Goal: Task Accomplishment & Management: Use online tool/utility

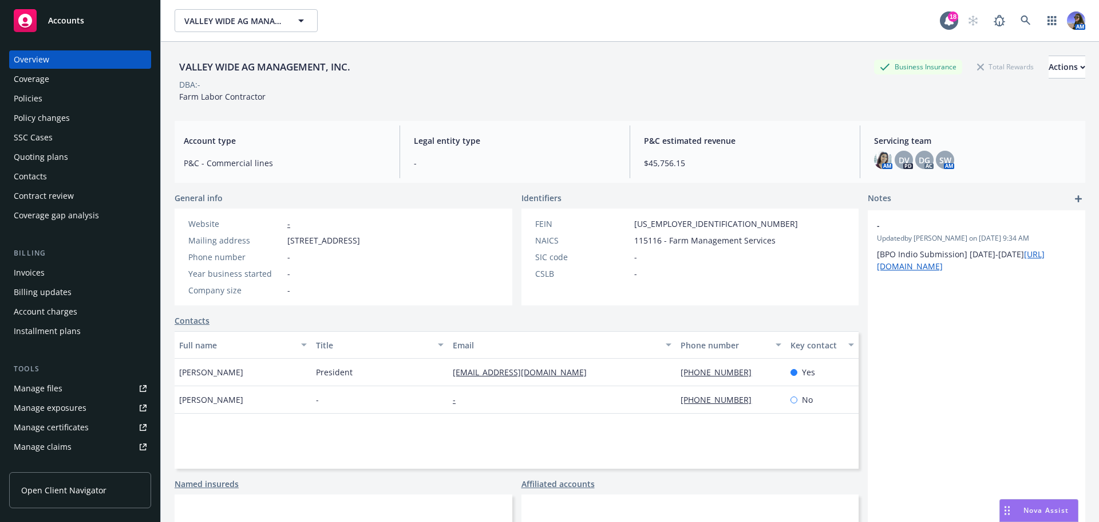
click at [1005, 21] on div "AM" at bounding box center [1024, 20] width 124 height 23
click at [1021, 21] on icon at bounding box center [1026, 20] width 10 height 10
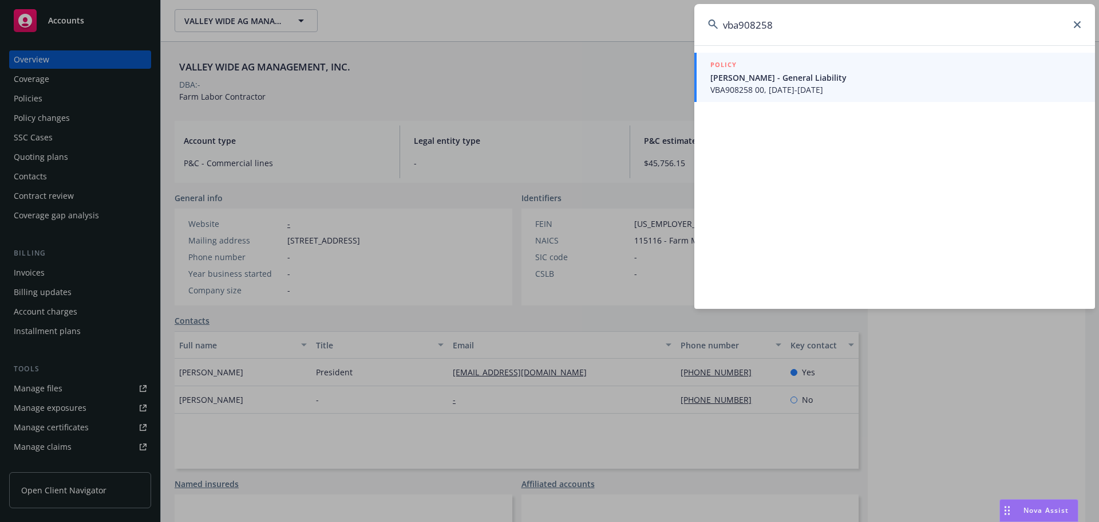
type input "vba908258"
click at [842, 49] on div "POLICY John Santos - General Liability VBA908258 00, 03/14/2023-03/14/2024" at bounding box center [894, 176] width 401 height 263
click at [831, 61] on div "POLICY" at bounding box center [895, 65] width 371 height 13
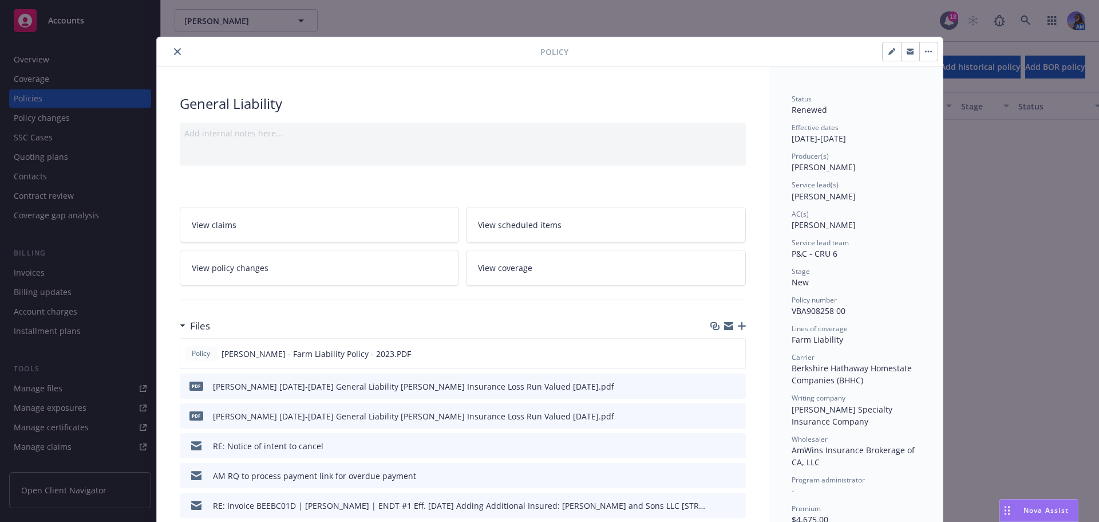
click at [174, 52] on icon "close" at bounding box center [177, 51] width 7 height 7
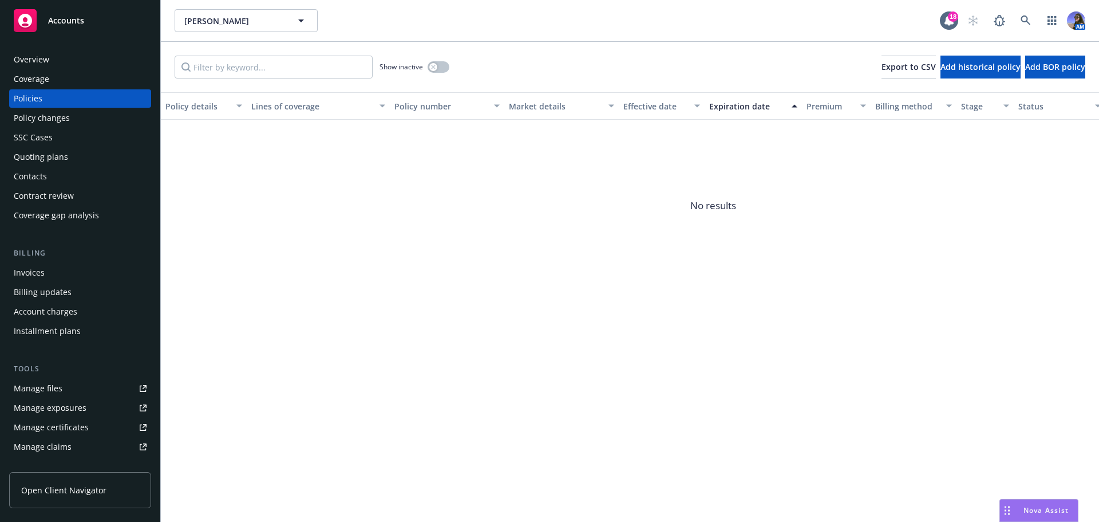
click at [49, 60] on div "Overview" at bounding box center [80, 59] width 133 height 18
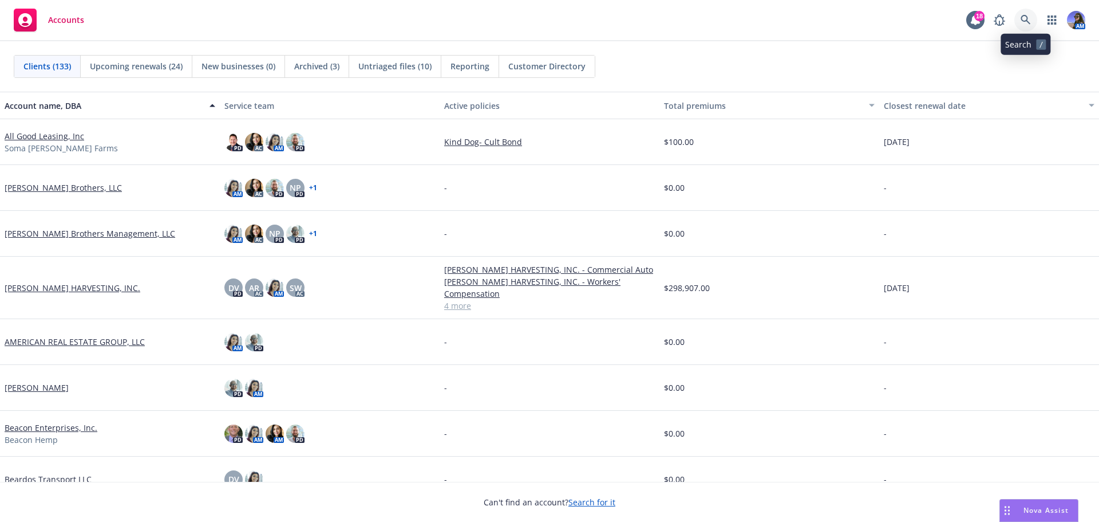
click at [1034, 19] on link at bounding box center [1025, 20] width 23 height 23
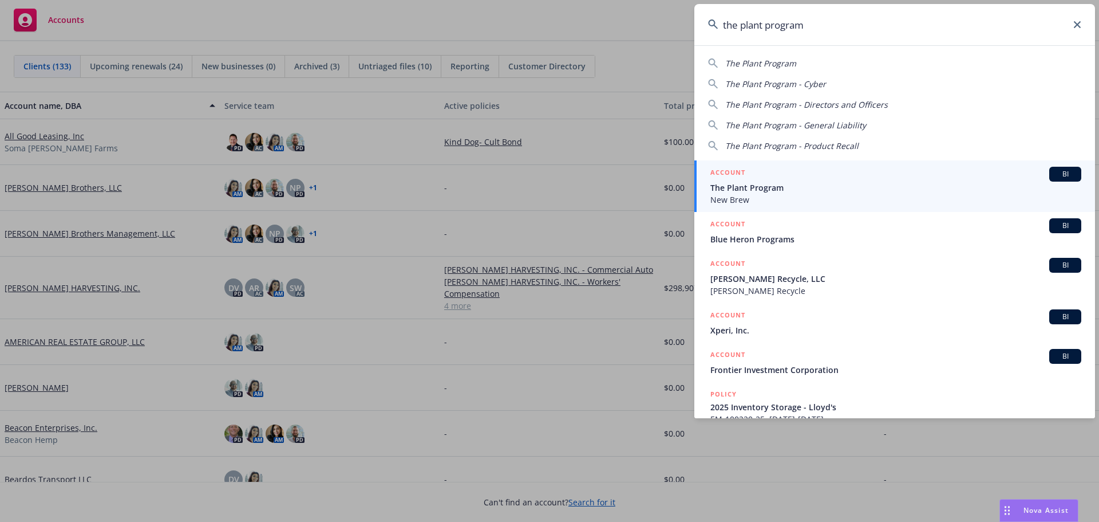
type input "the plant program"
click at [741, 195] on span "New Brew" at bounding box center [895, 199] width 371 height 12
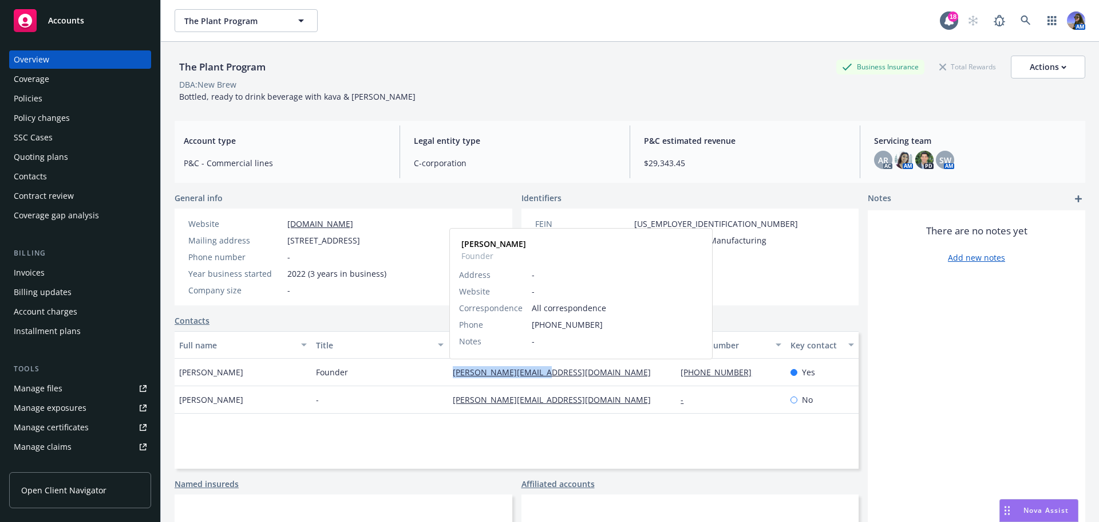
drag, startPoint x: 568, startPoint y: 368, endPoint x: 451, endPoint y: 370, distance: 117.4
click at [451, 370] on div "adam@drinknewbrew.com Adam Wolf Founder Address - Website - Correspondence All …" at bounding box center [562, 371] width 228 height 27
copy link "adam@drinknewbrew.com"
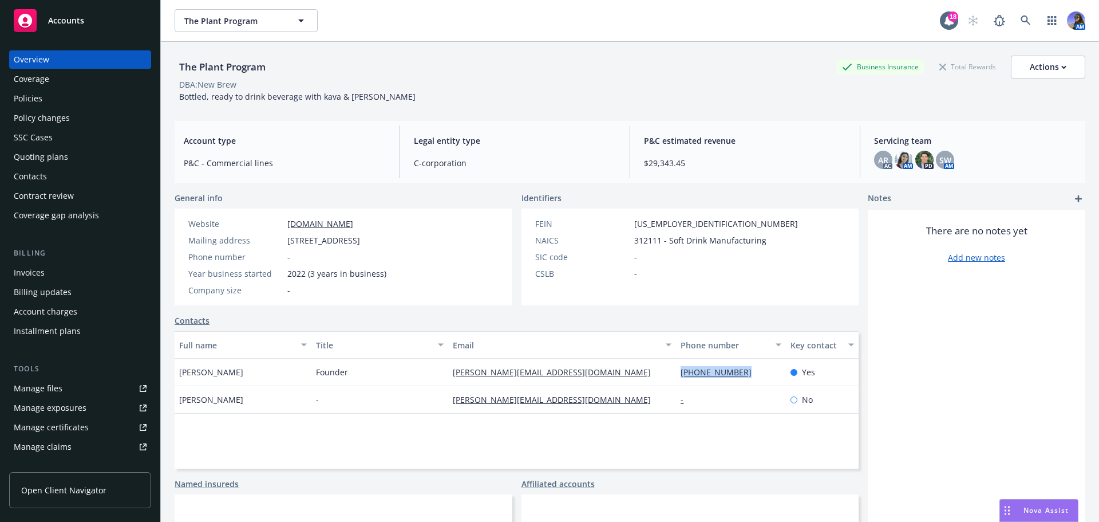
drag, startPoint x: 755, startPoint y: 373, endPoint x: 675, endPoint y: 378, distance: 79.8
click at [676, 378] on div "(415) 310-2718" at bounding box center [730, 371] width 109 height 27
copy link "(415) 310-2718"
click at [46, 98] on div "Policies" at bounding box center [80, 98] width 133 height 18
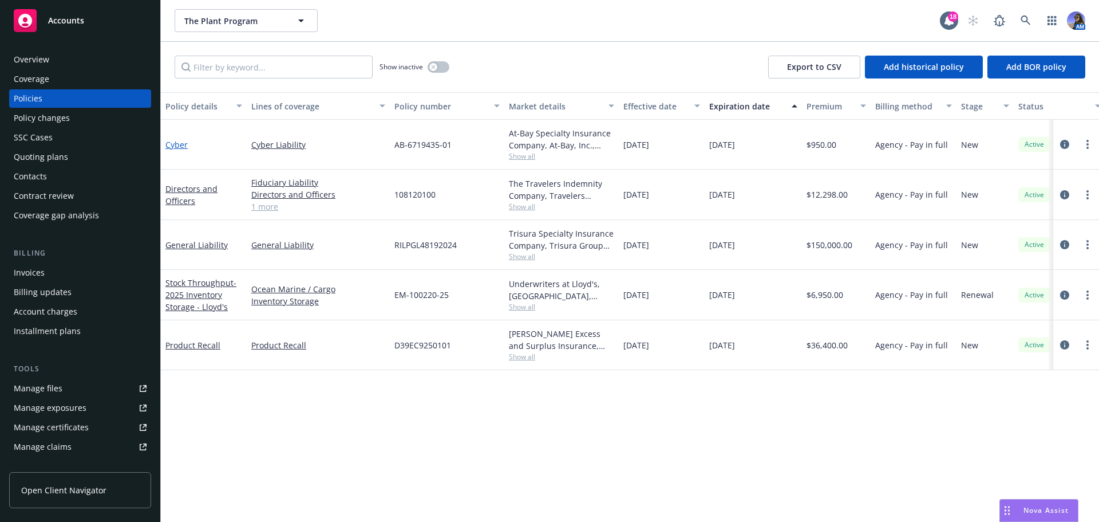
click at [168, 147] on link "Cyber" at bounding box center [176, 144] width 22 height 11
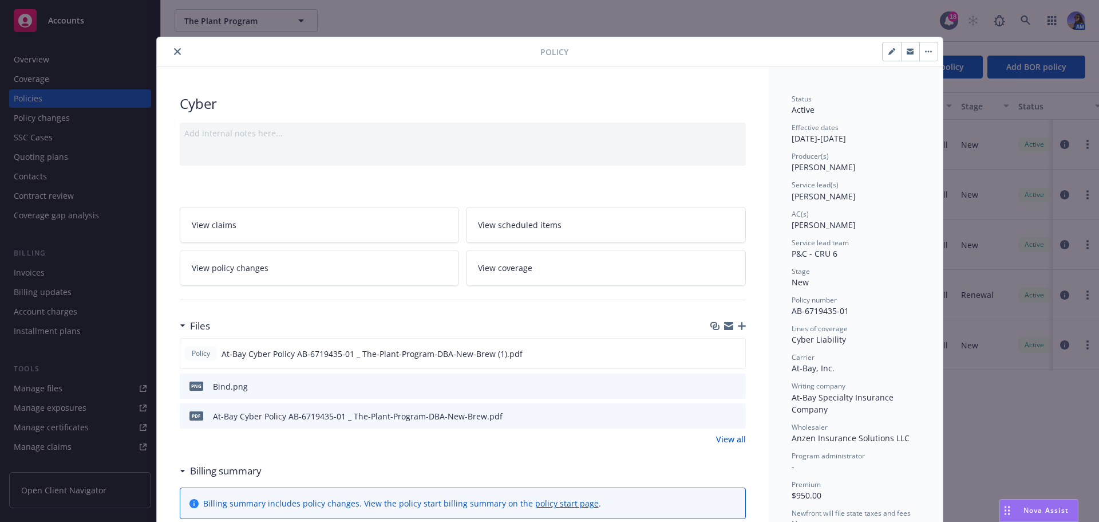
click at [730, 386] on icon "preview file" at bounding box center [735, 385] width 10 height 8
click at [716, 436] on link "View all" at bounding box center [731, 439] width 30 height 12
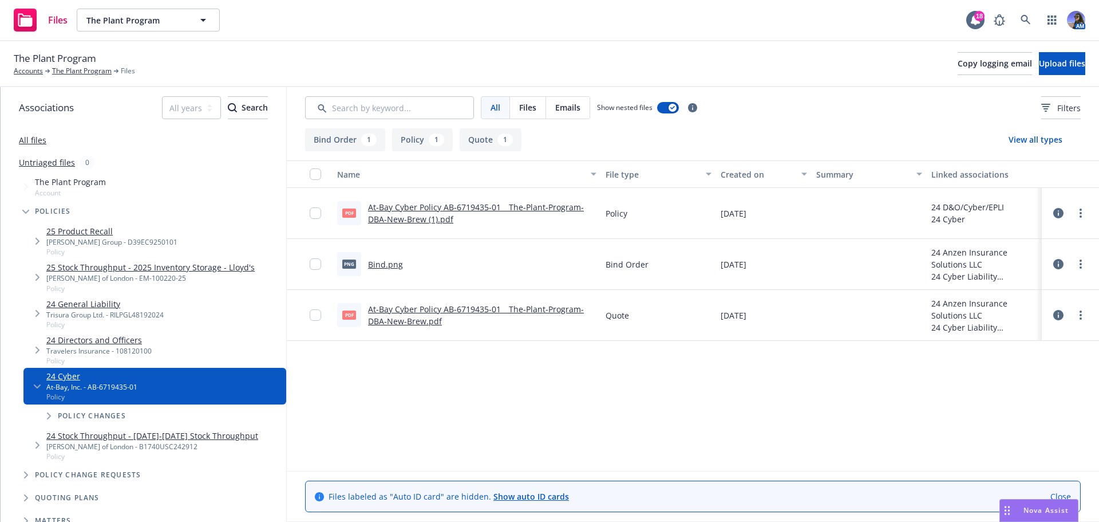
click at [406, 321] on link "At-Bay Cyber Policy AB-6719435-01 _ The-Plant-Program-DBA-New-Brew.pdf" at bounding box center [476, 314] width 216 height 23
click at [82, 66] on link "The Plant Program" at bounding box center [82, 71] width 60 height 10
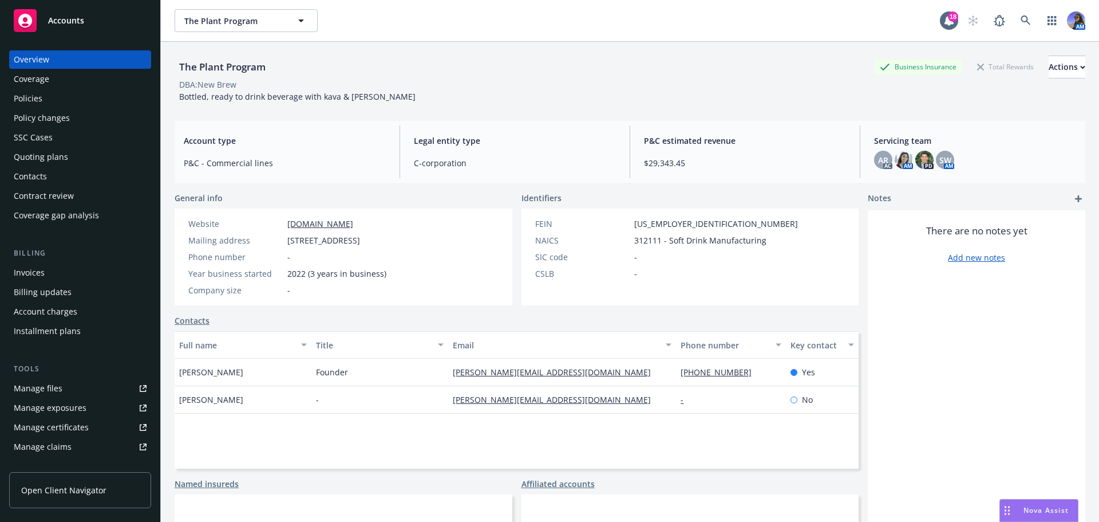
click at [36, 100] on div "Policies" at bounding box center [28, 98] width 29 height 18
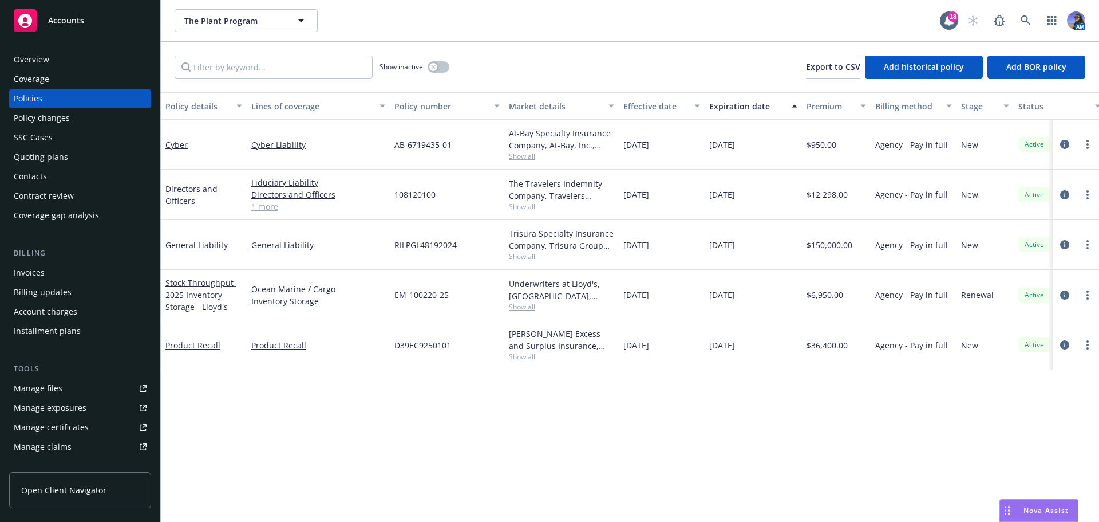
click at [187, 195] on div "Directors and Officers" at bounding box center [203, 195] width 77 height 24
click at [184, 190] on link "Directors and Officers" at bounding box center [191, 194] width 52 height 23
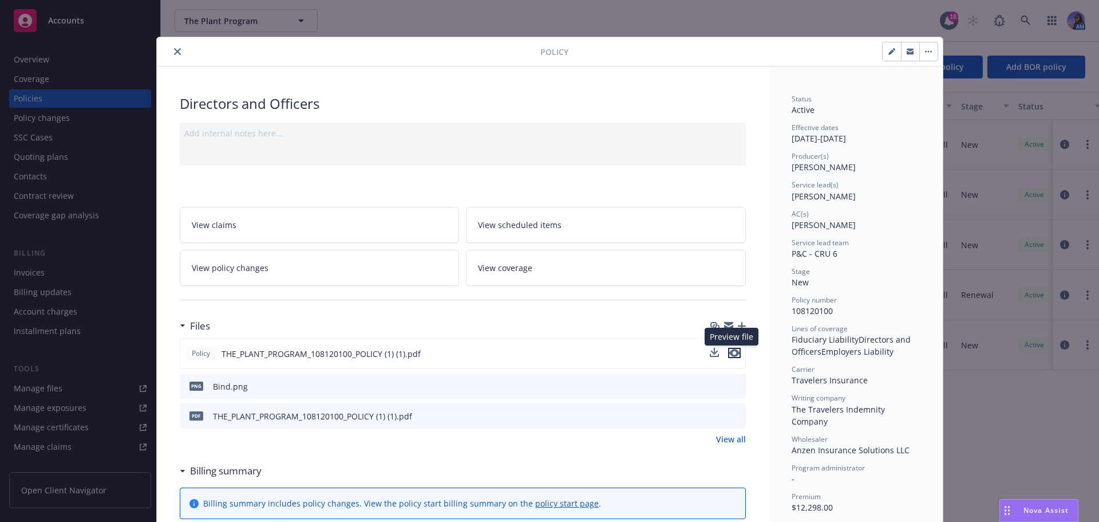
click at [731, 352] on icon "preview file" at bounding box center [734, 353] width 10 height 8
click at [174, 53] on icon "close" at bounding box center [177, 51] width 7 height 7
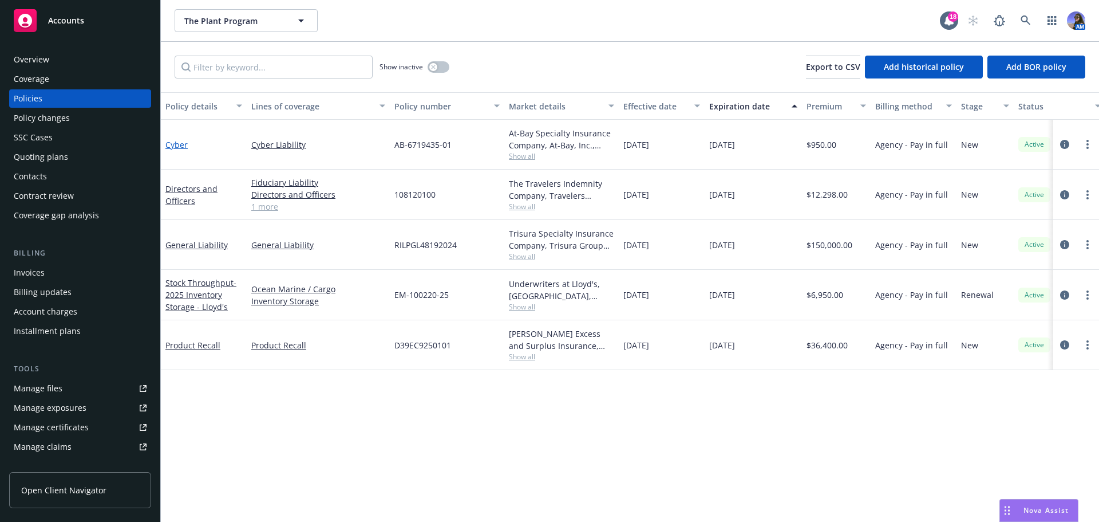
click at [180, 146] on link "Cyber" at bounding box center [176, 144] width 22 height 11
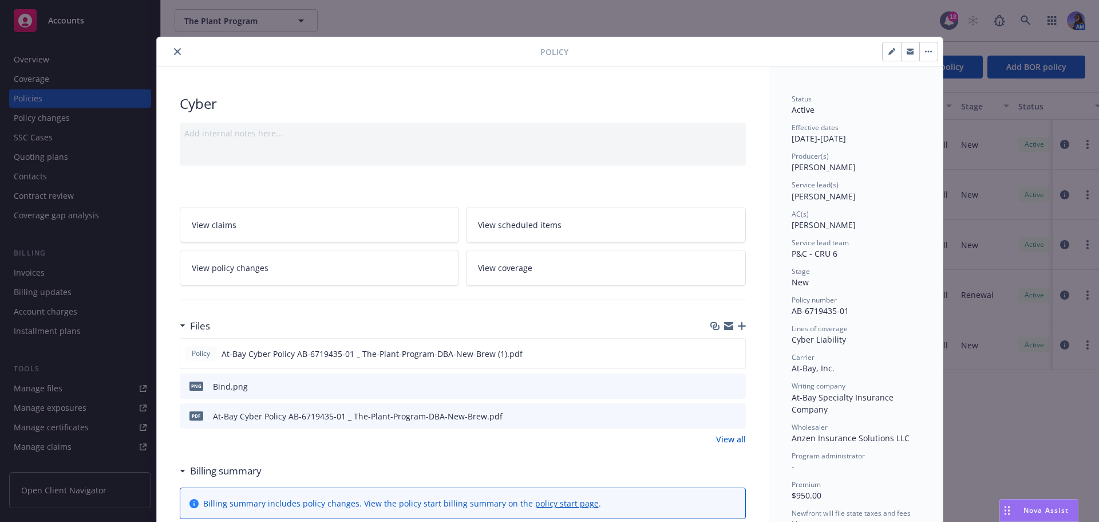
click at [721, 439] on link "View all" at bounding box center [731, 439] width 30 height 12
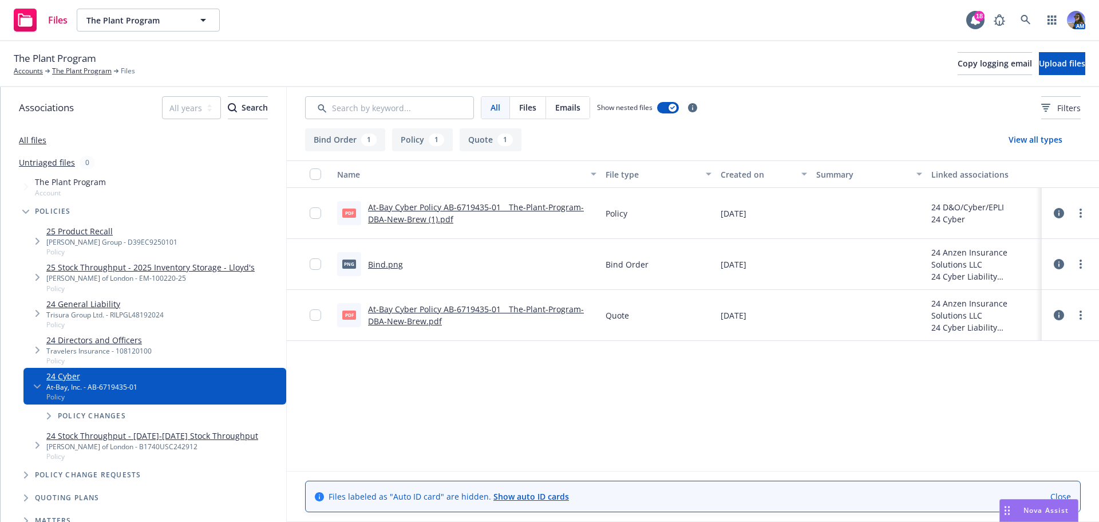
click at [415, 321] on link "At-Bay Cyber Policy AB-6719435-01 _ The-Plant-Program-DBA-New-Brew.pdf" at bounding box center [476, 314] width 216 height 23
click at [382, 267] on link "Bind.png" at bounding box center [385, 264] width 35 height 11
click at [93, 67] on link "The Plant Program" at bounding box center [82, 71] width 60 height 10
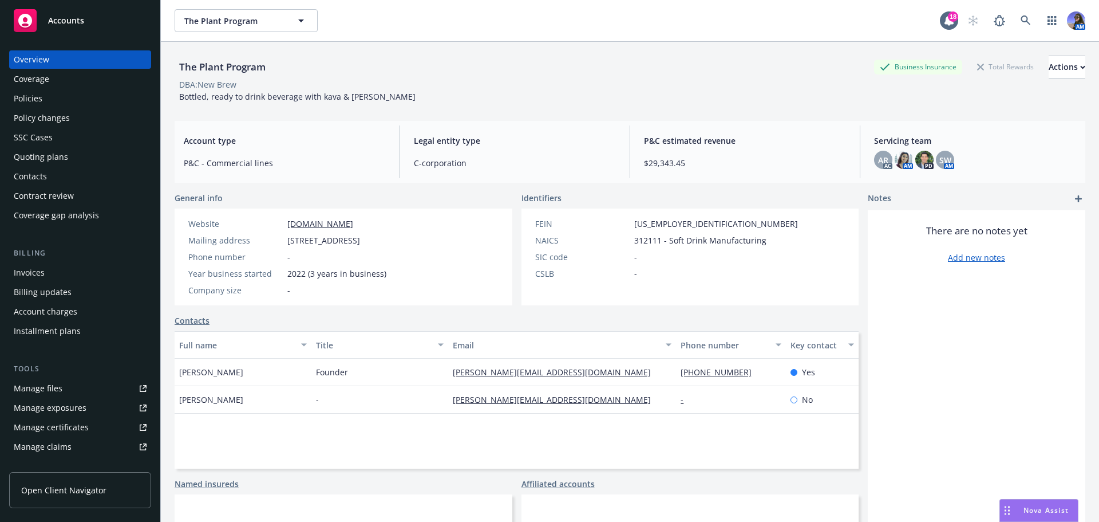
click at [33, 96] on div "Policies" at bounding box center [28, 98] width 29 height 18
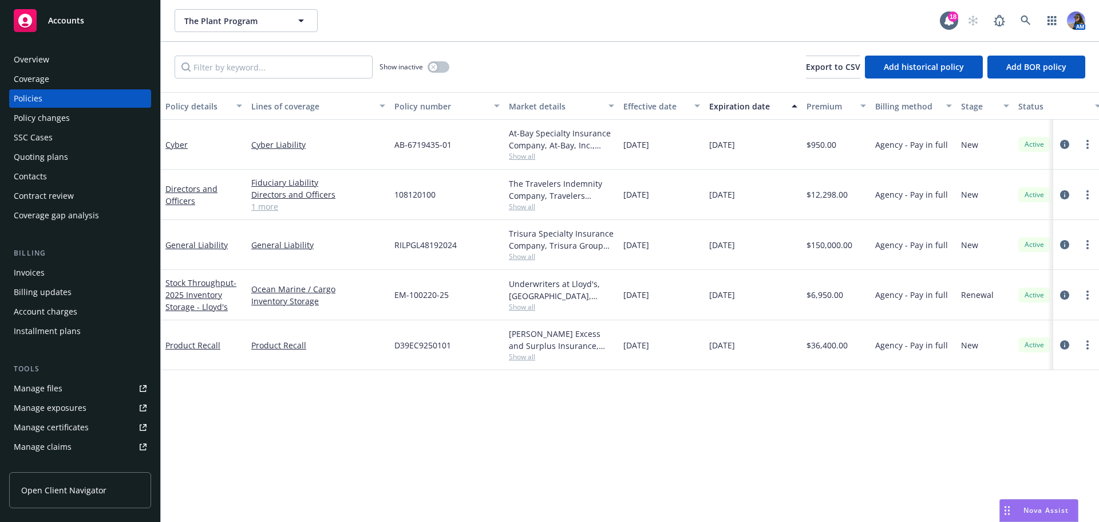
click at [37, 277] on div "Invoices" at bounding box center [29, 272] width 31 height 18
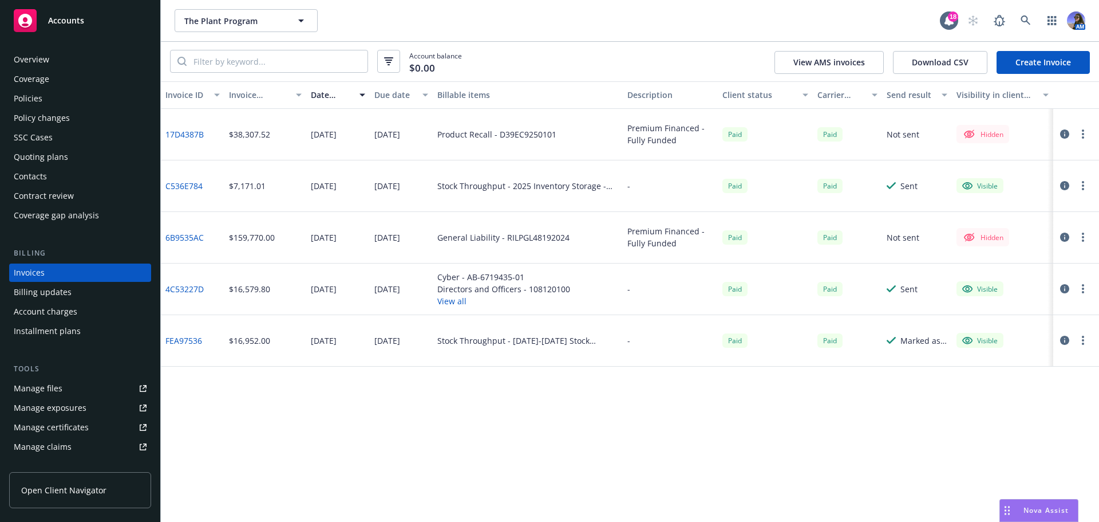
click at [191, 293] on link "4C53227D" at bounding box center [184, 289] width 38 height 12
click at [74, 93] on div "Policies" at bounding box center [80, 98] width 133 height 18
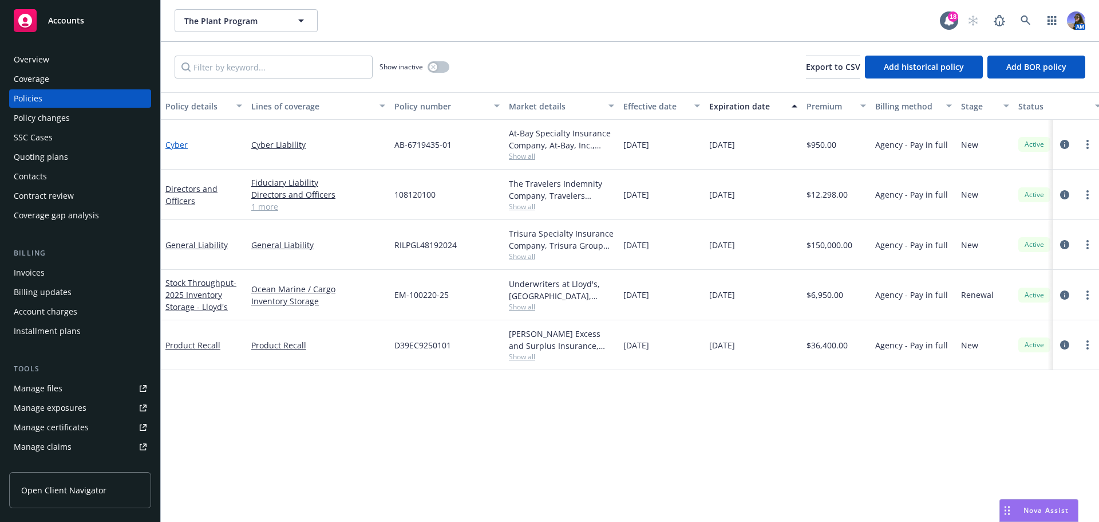
click at [172, 145] on link "Cyber" at bounding box center [176, 144] width 22 height 11
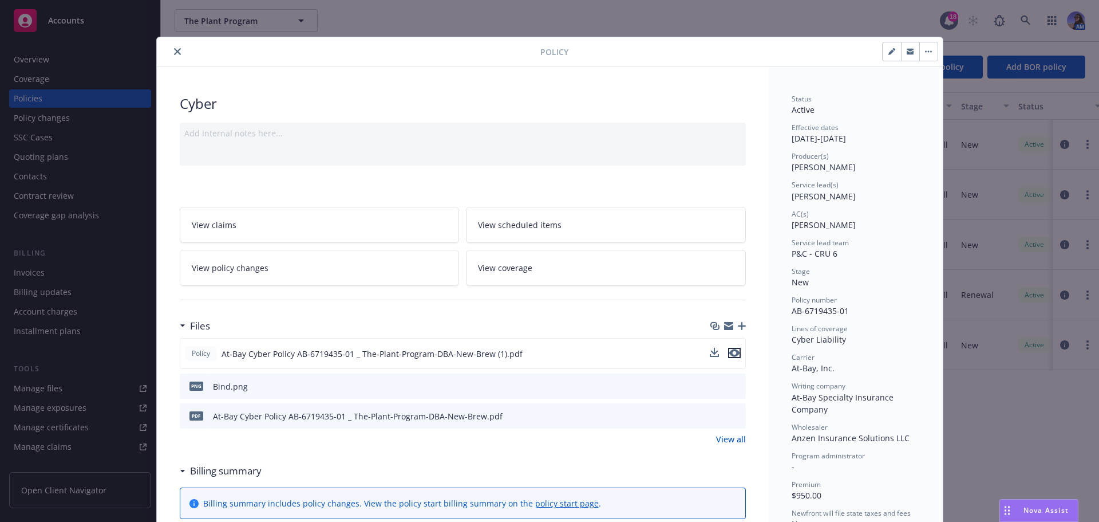
click at [729, 356] on icon "preview file" at bounding box center [734, 353] width 10 height 8
click at [172, 46] on button "close" at bounding box center [178, 52] width 14 height 14
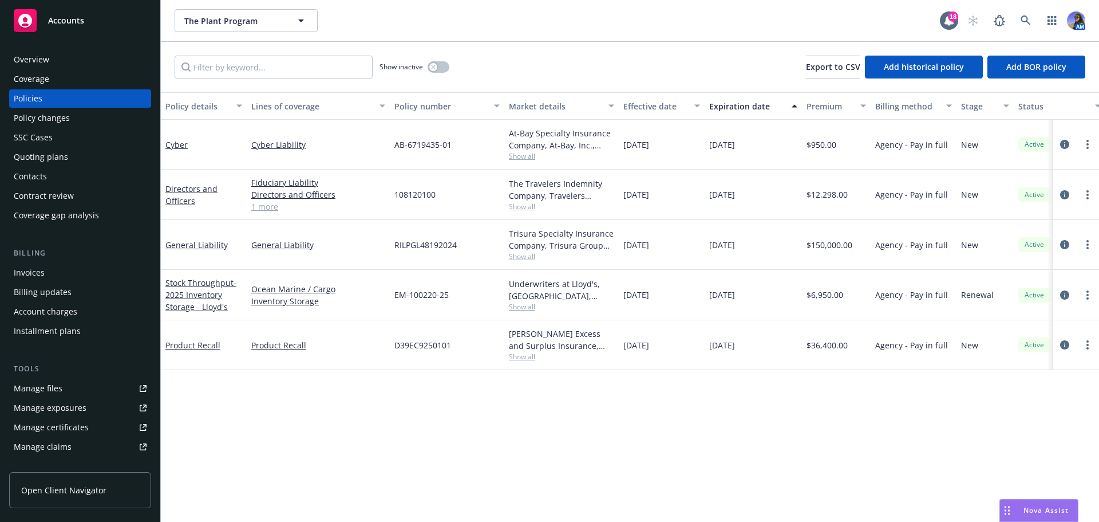
click at [30, 268] on div "Invoices" at bounding box center [29, 272] width 31 height 18
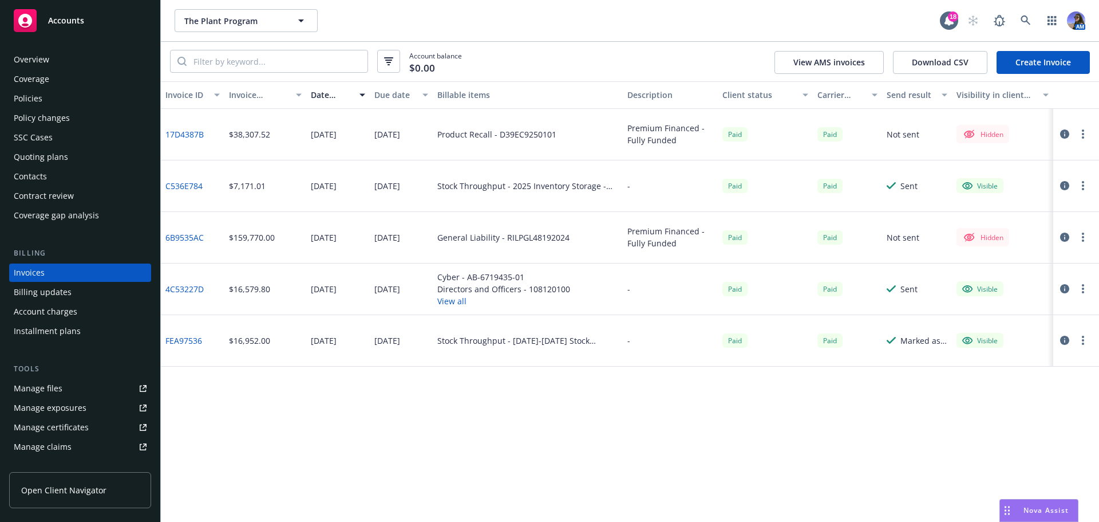
click at [26, 88] on div "Overview Coverage Policies Policy changes SSC Cases Quoting plans Contacts Cont…" at bounding box center [80, 137] width 142 height 174
click at [18, 97] on div "Policies" at bounding box center [28, 98] width 29 height 18
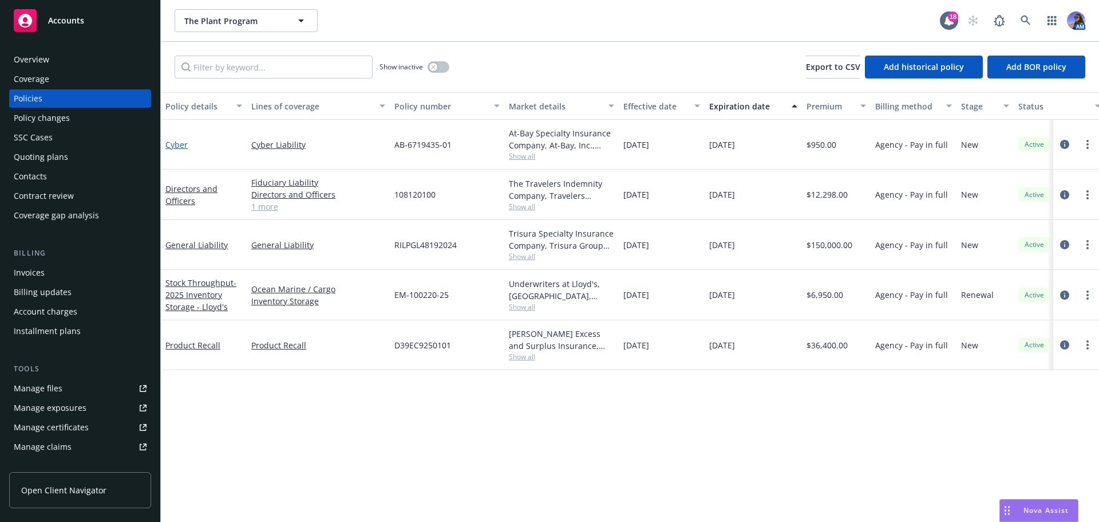
click at [173, 145] on link "Cyber" at bounding box center [176, 144] width 22 height 11
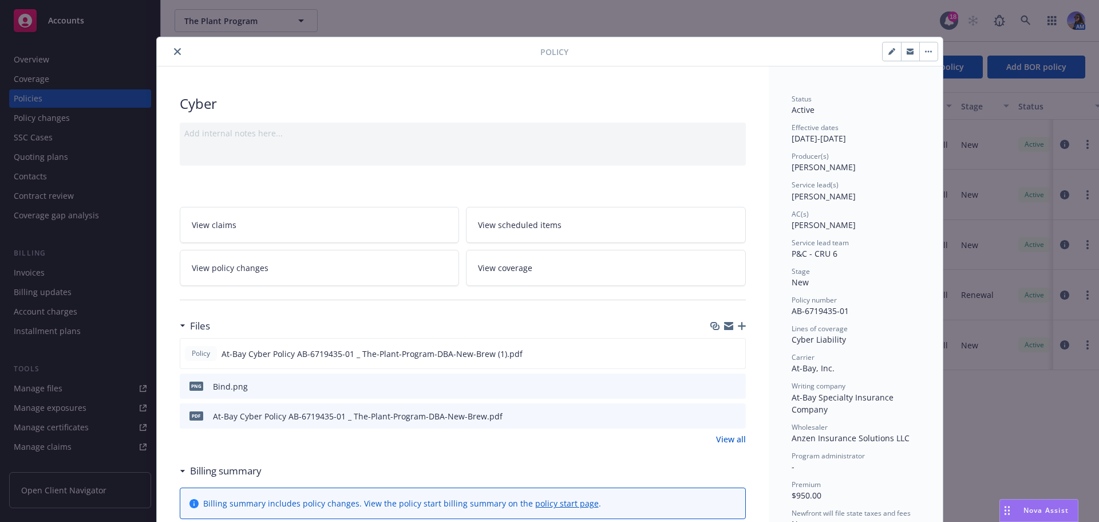
click at [719, 440] on link "View all" at bounding box center [731, 439] width 30 height 12
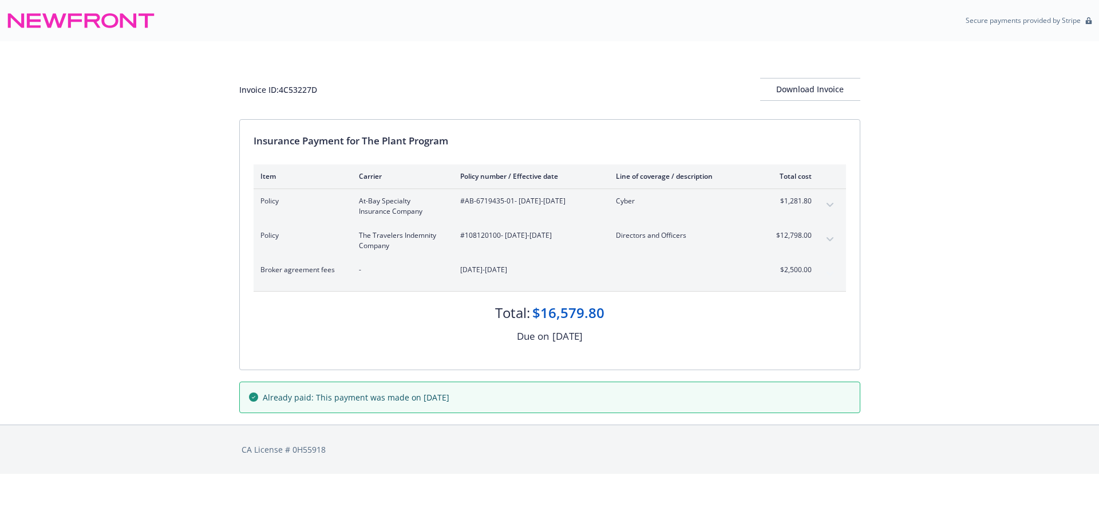
click at [831, 204] on icon "expand content" at bounding box center [830, 205] width 7 height 5
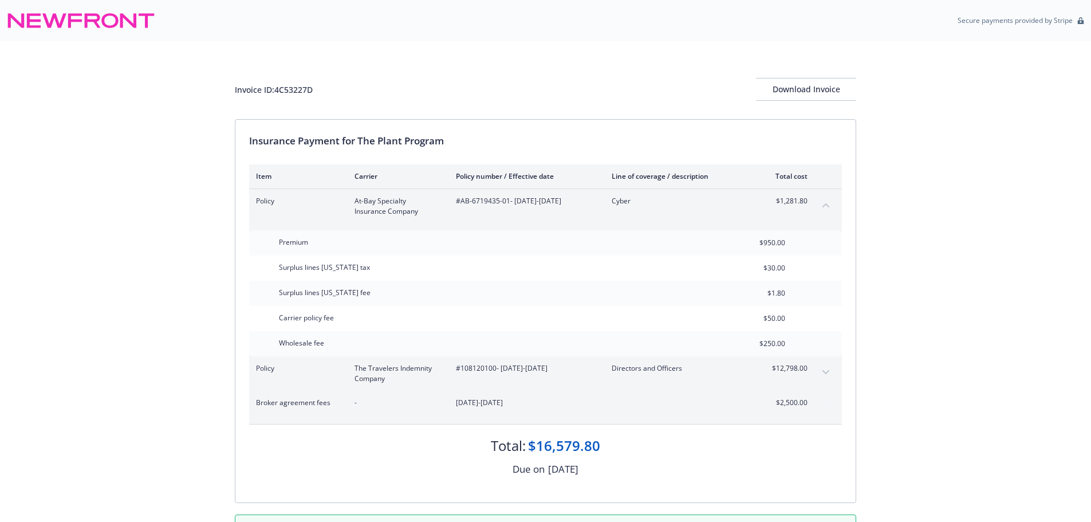
click at [826, 203] on icon "collapse content" at bounding box center [825, 205] width 7 height 5
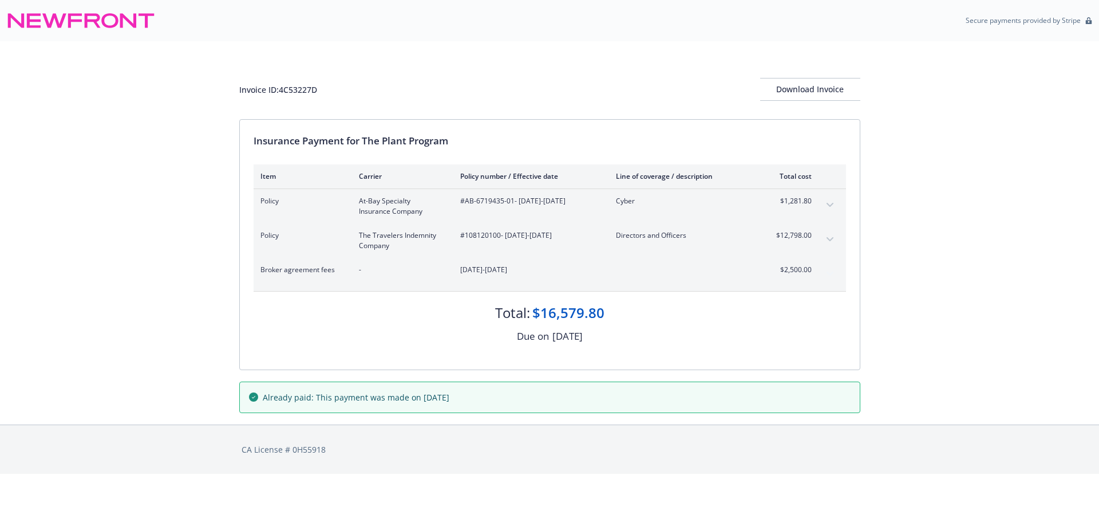
click at [826, 238] on button "expand content" at bounding box center [830, 239] width 18 height 18
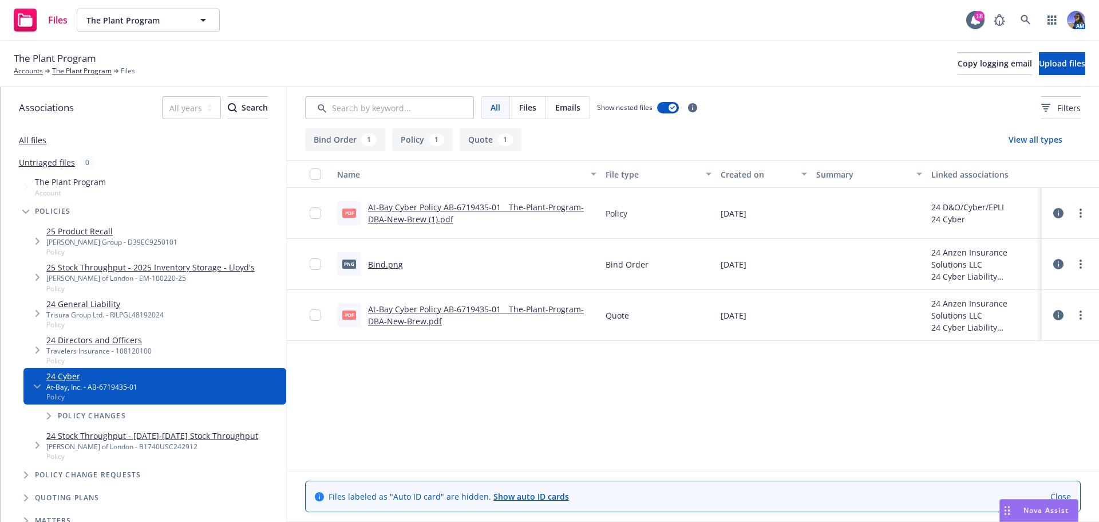
click at [432, 306] on link "At-Bay Cyber Policy AB-6719435-01 _ The-Plant-Program-DBA-New-Brew.pdf" at bounding box center [476, 314] width 216 height 23
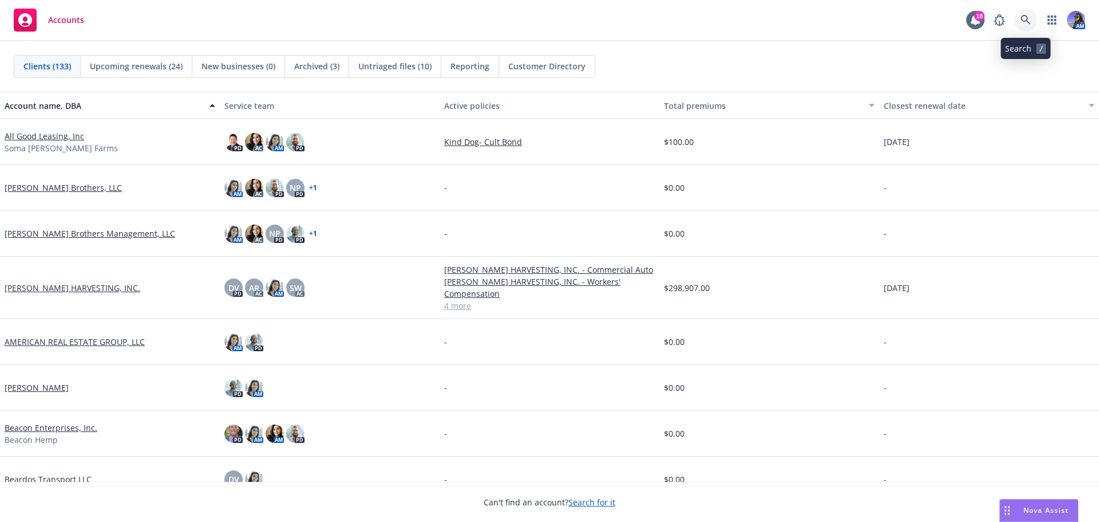
click at [1025, 21] on icon at bounding box center [1026, 20] width 10 height 10
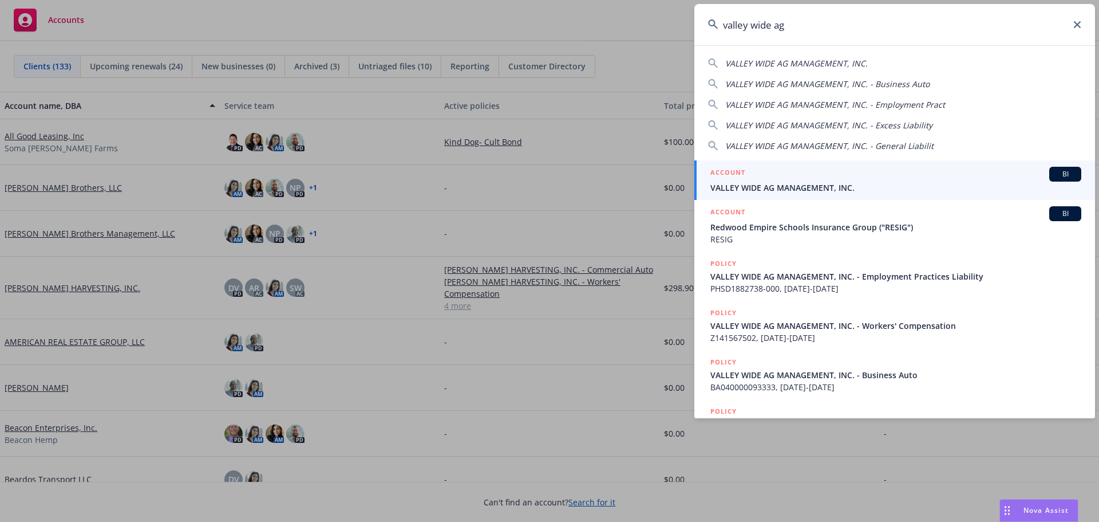
type input "valley wide ag"
click at [804, 185] on span "VALLEY WIDE AG MANAGEMENT, INC." at bounding box center [895, 187] width 371 height 12
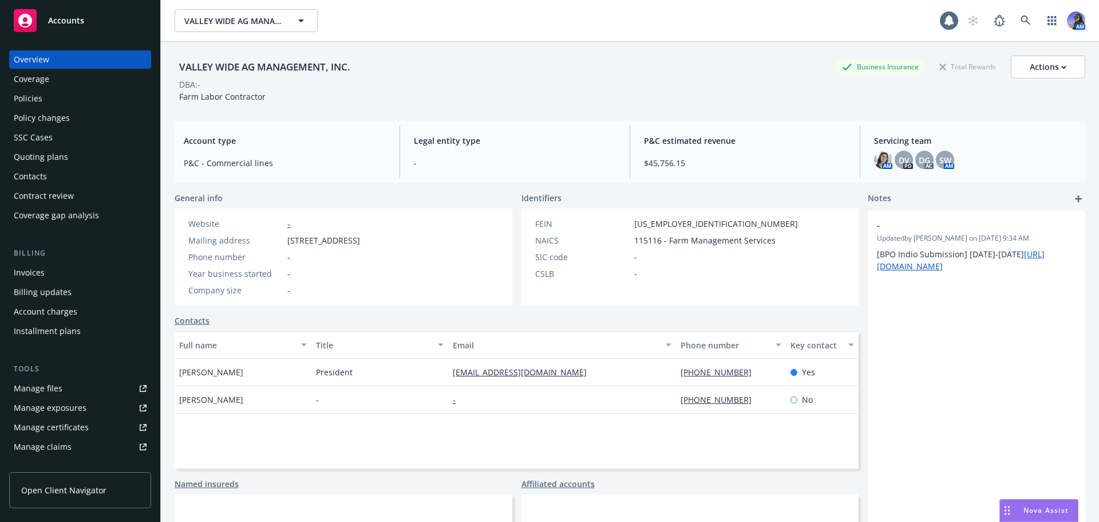
click at [50, 157] on div "Quoting plans" at bounding box center [41, 157] width 54 height 18
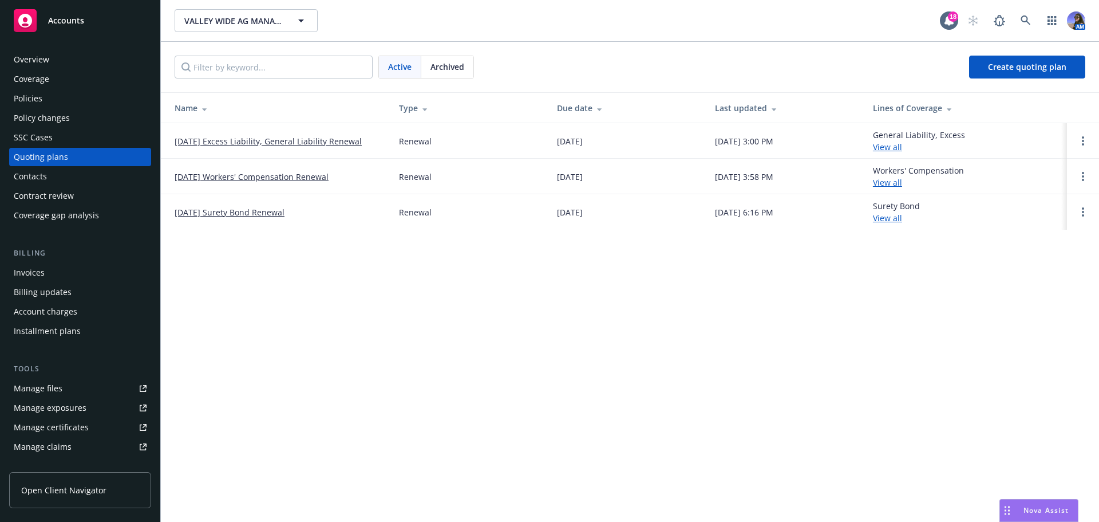
click at [239, 178] on link "[DATE] Workers' Compensation Renewal" at bounding box center [252, 177] width 154 height 12
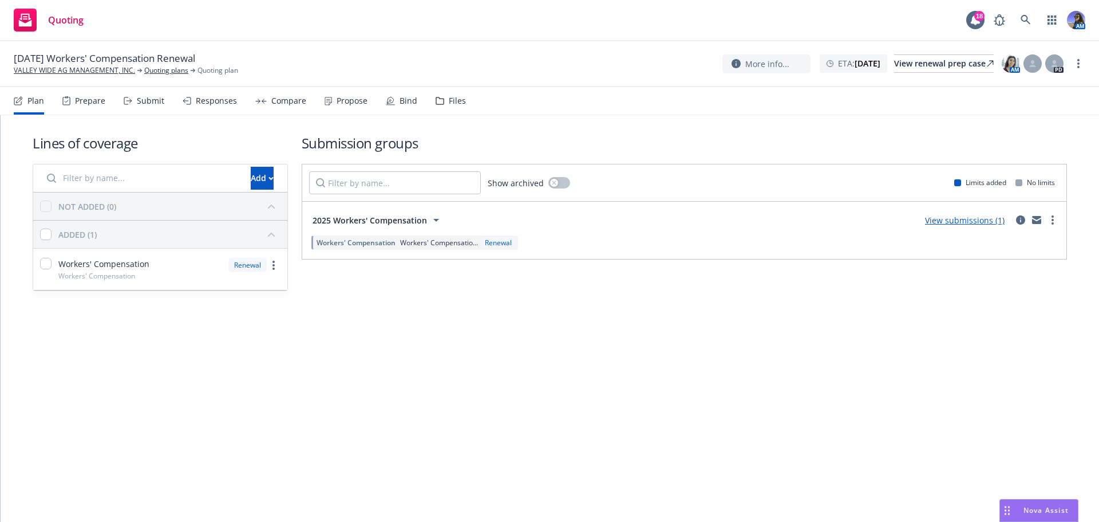
click at [82, 103] on div "Prepare" at bounding box center [90, 100] width 30 height 9
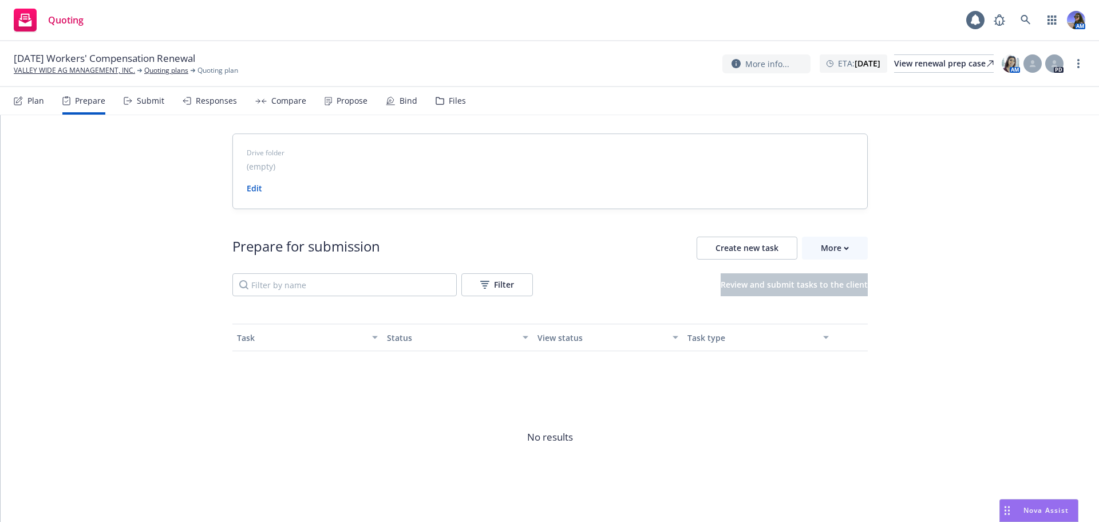
click at [125, 104] on icon at bounding box center [126, 100] width 4 height 7
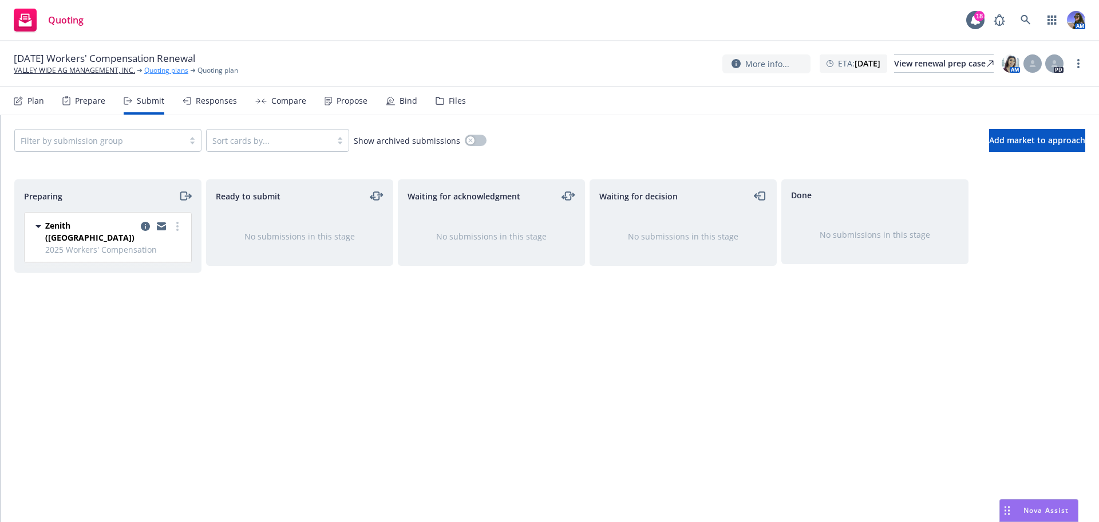
click at [176, 71] on link "Quoting plans" at bounding box center [166, 70] width 44 height 10
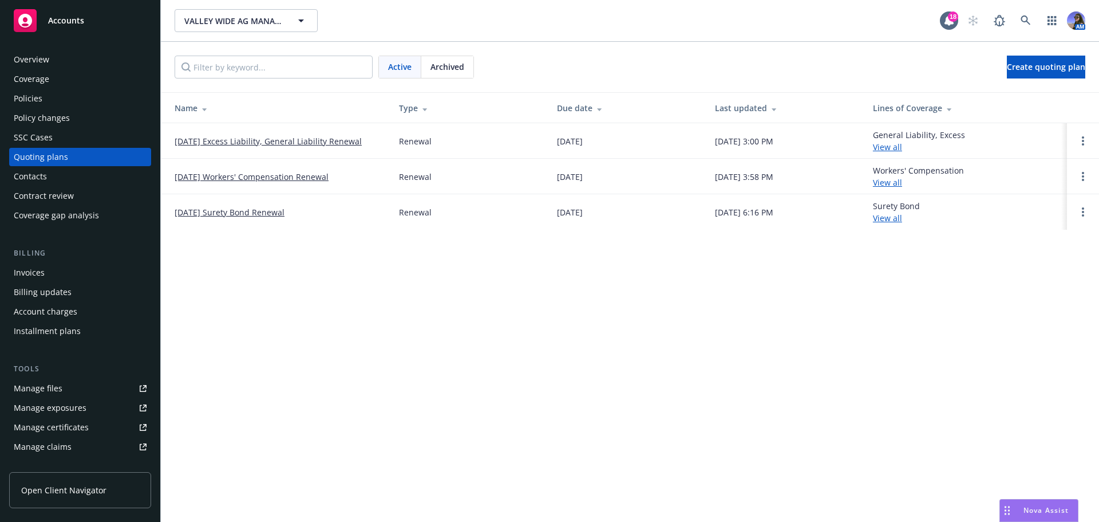
click at [455, 66] on span "Archived" at bounding box center [448, 67] width 34 height 12
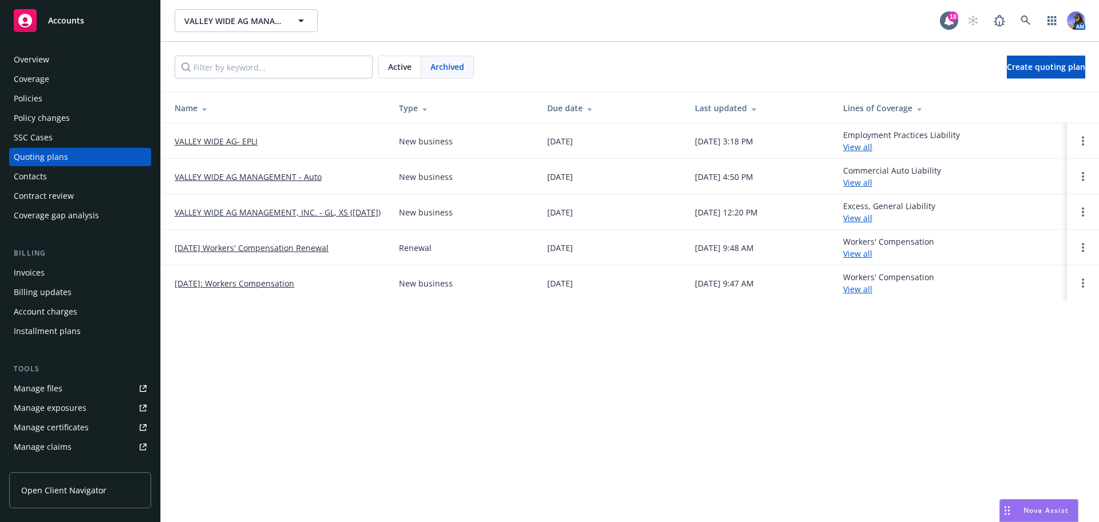
click at [281, 279] on link "[DATE]: Workers Compensation" at bounding box center [235, 283] width 120 height 12
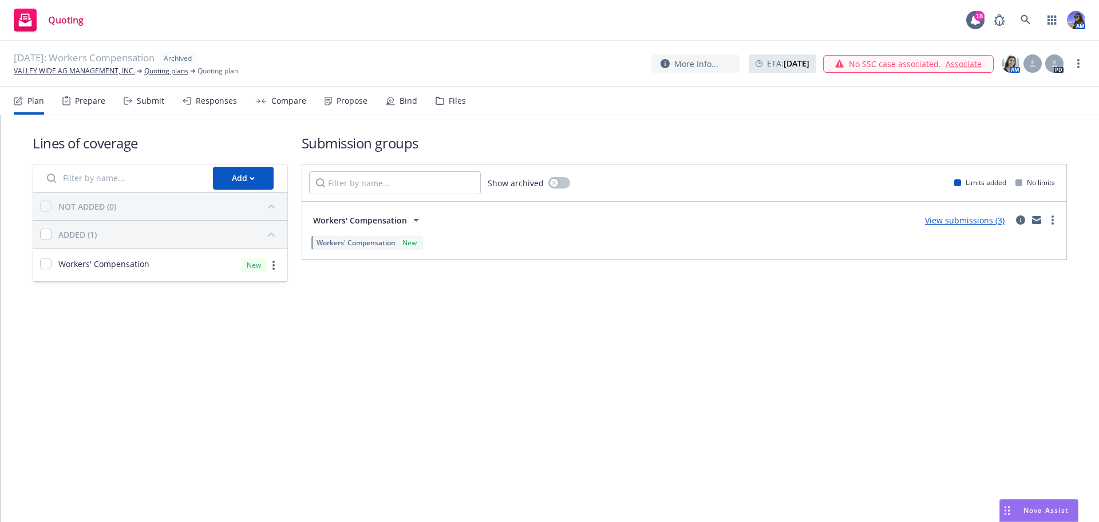
click at [451, 104] on div "Files" at bounding box center [457, 100] width 17 height 9
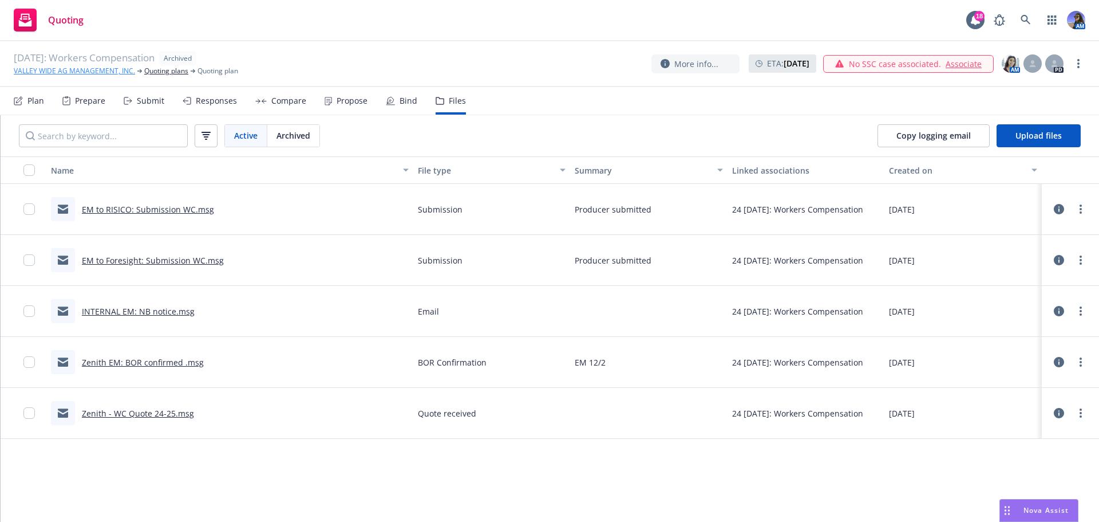
click at [88, 70] on link "VALLEY WIDE AG MANAGEMENT, INC." at bounding box center [74, 71] width 121 height 10
click at [163, 73] on link "Quoting plans" at bounding box center [166, 71] width 44 height 10
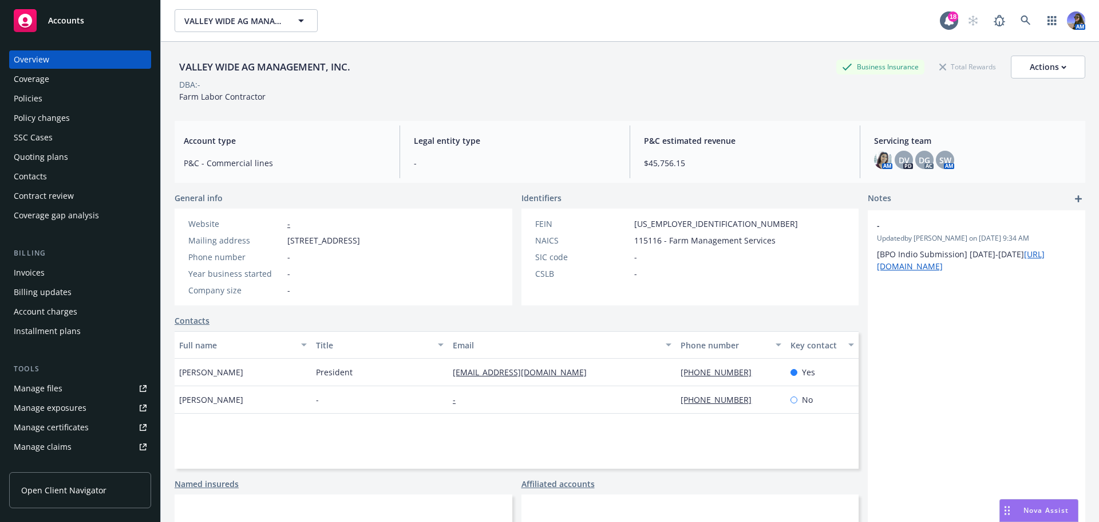
click at [28, 100] on div "Policies" at bounding box center [28, 98] width 29 height 18
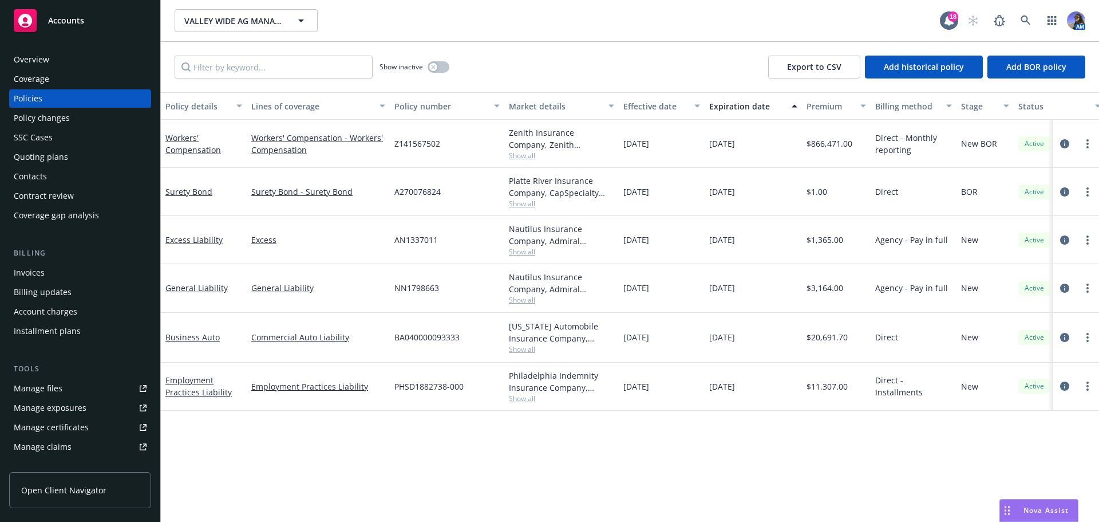
click at [520, 154] on span "Show all" at bounding box center [561, 156] width 105 height 10
click at [82, 58] on div "Overview" at bounding box center [80, 59] width 133 height 18
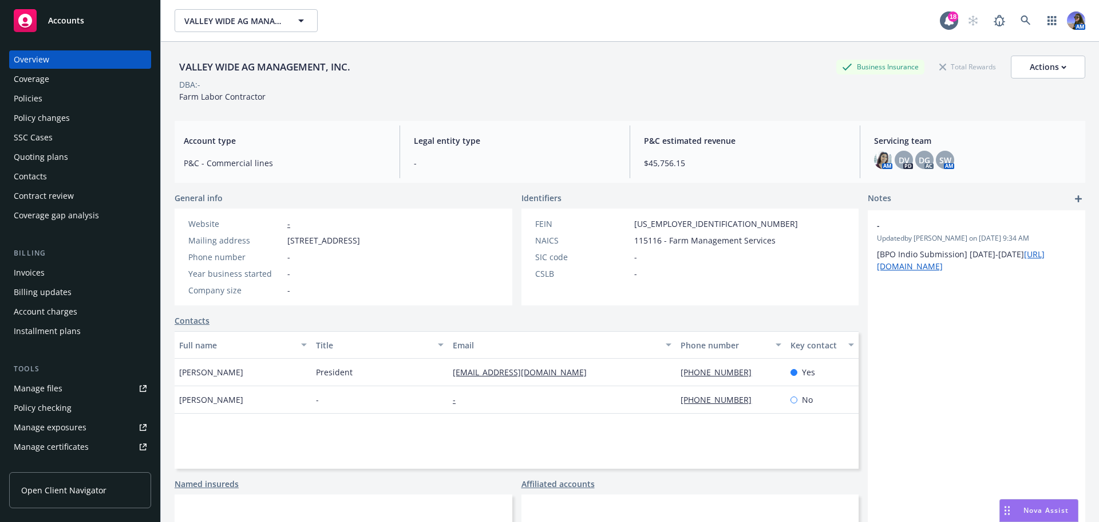
click at [44, 155] on div "Quoting plans" at bounding box center [41, 157] width 54 height 18
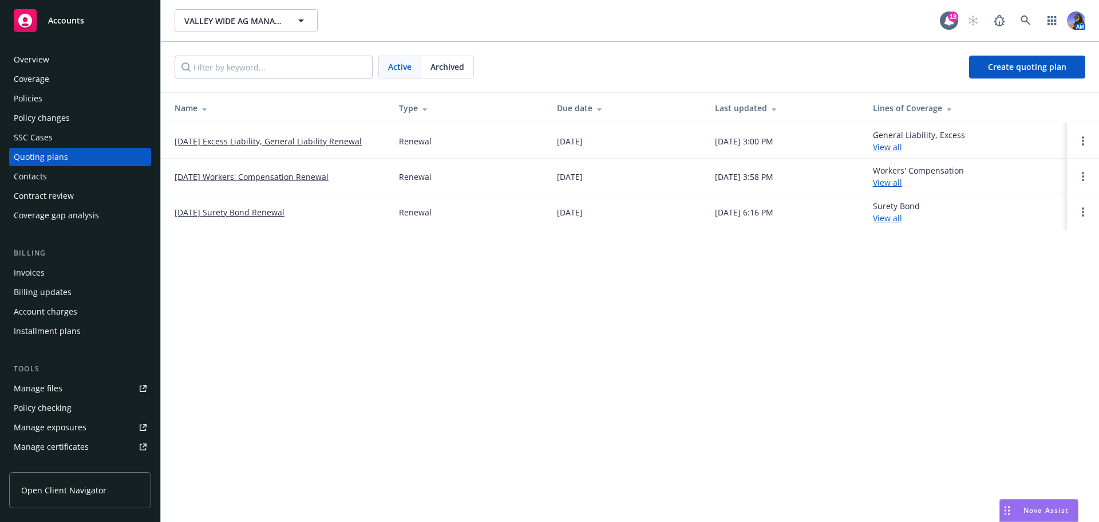
click at [54, 54] on div "Overview" at bounding box center [80, 59] width 133 height 18
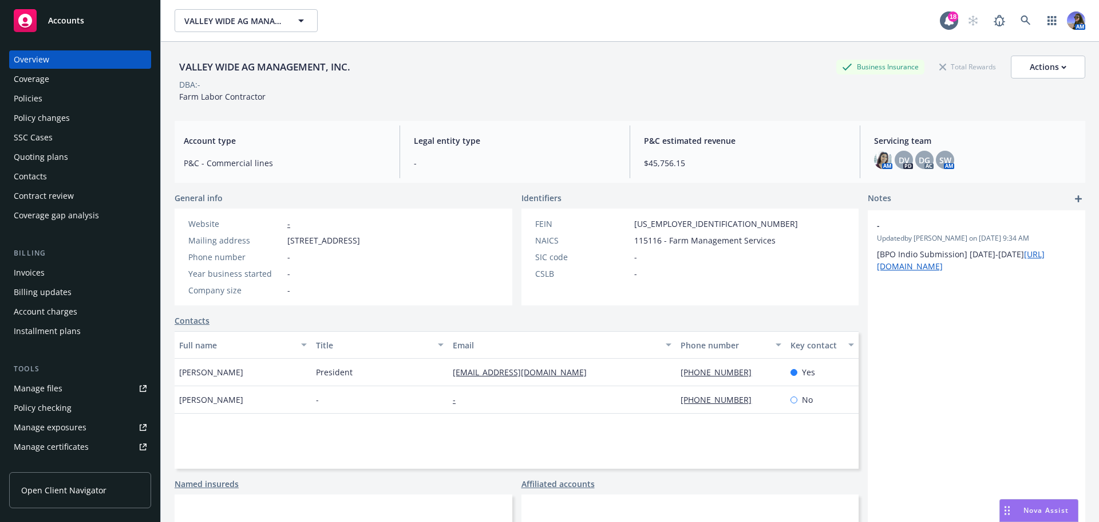
click at [64, 103] on div "Policies" at bounding box center [80, 98] width 133 height 18
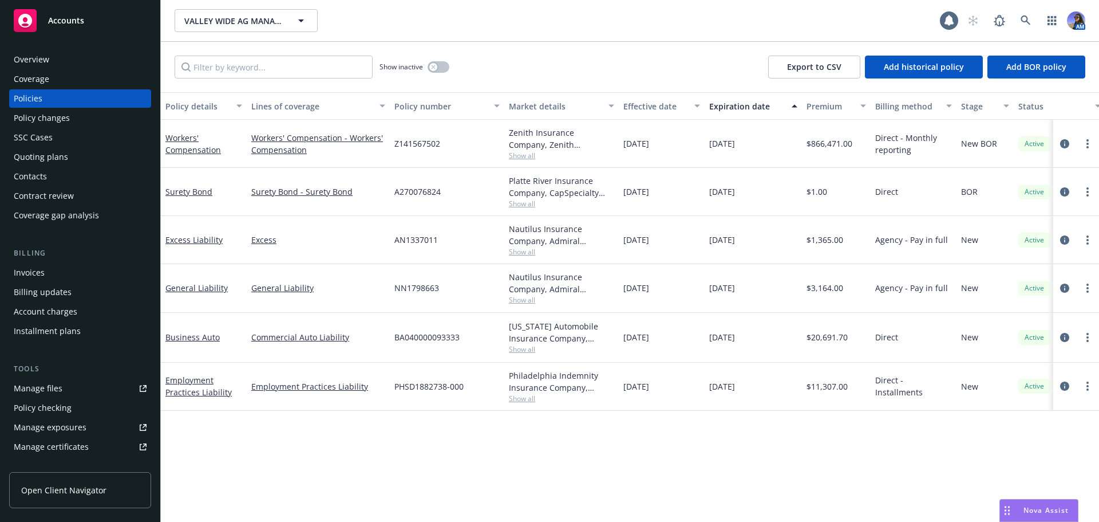
click at [65, 63] on div "Overview" at bounding box center [80, 59] width 133 height 18
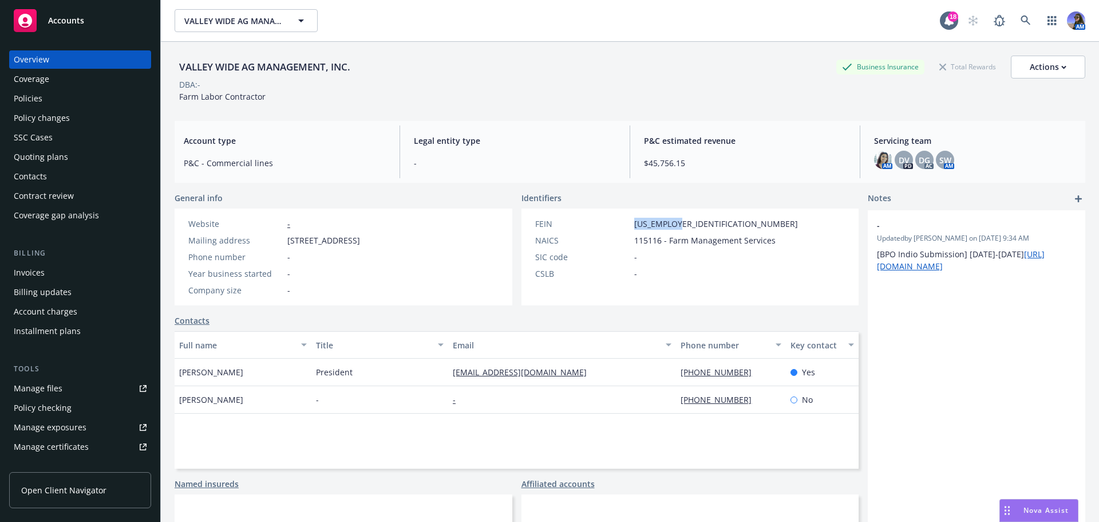
drag, startPoint x: 679, startPoint y: 222, endPoint x: 630, endPoint y: 227, distance: 48.9
click at [630, 227] on div "FEIN 88-2424452" at bounding box center [667, 224] width 272 height 12
copy span "88-2424452"
click at [37, 93] on div "Policies" at bounding box center [28, 98] width 29 height 18
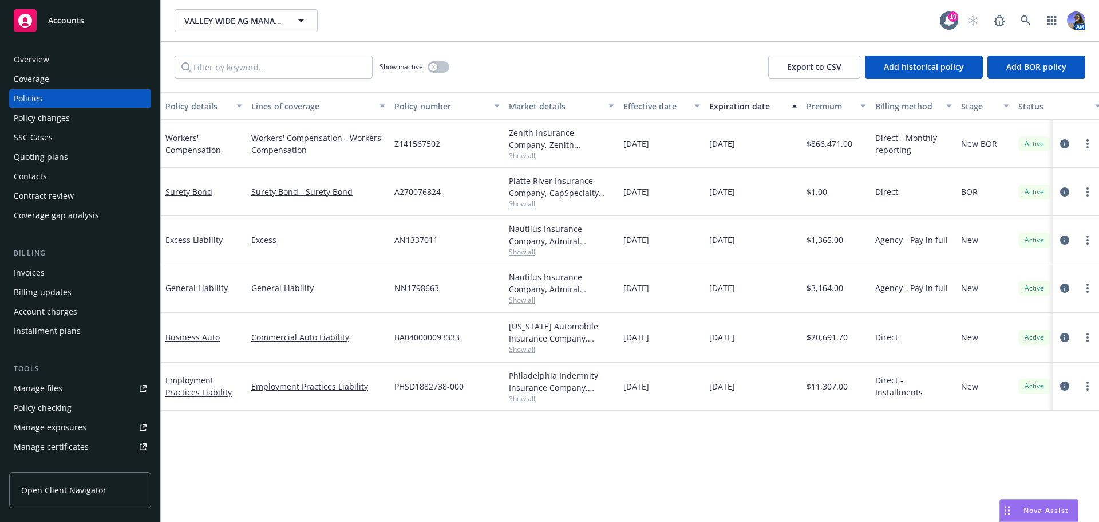
click at [30, 72] on div "Coverage" at bounding box center [31, 79] width 35 height 18
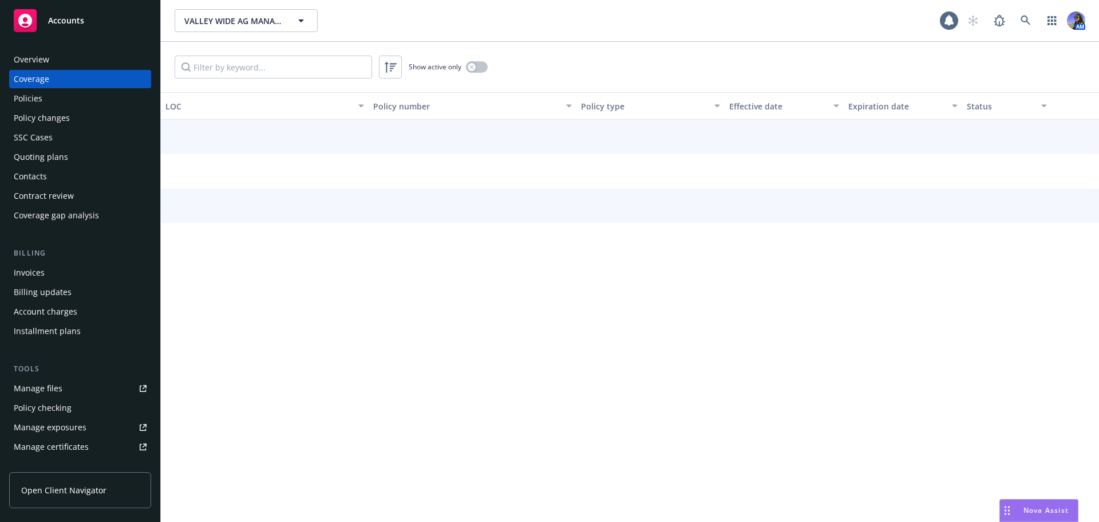
click at [27, 65] on div "Overview" at bounding box center [31, 59] width 35 height 18
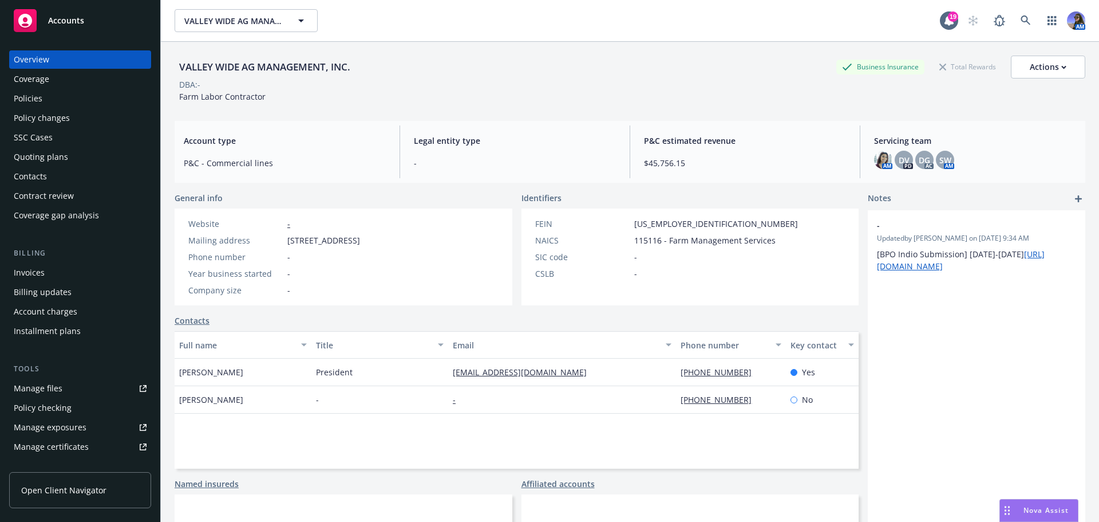
click at [46, 161] on div "Quoting plans" at bounding box center [41, 157] width 54 height 18
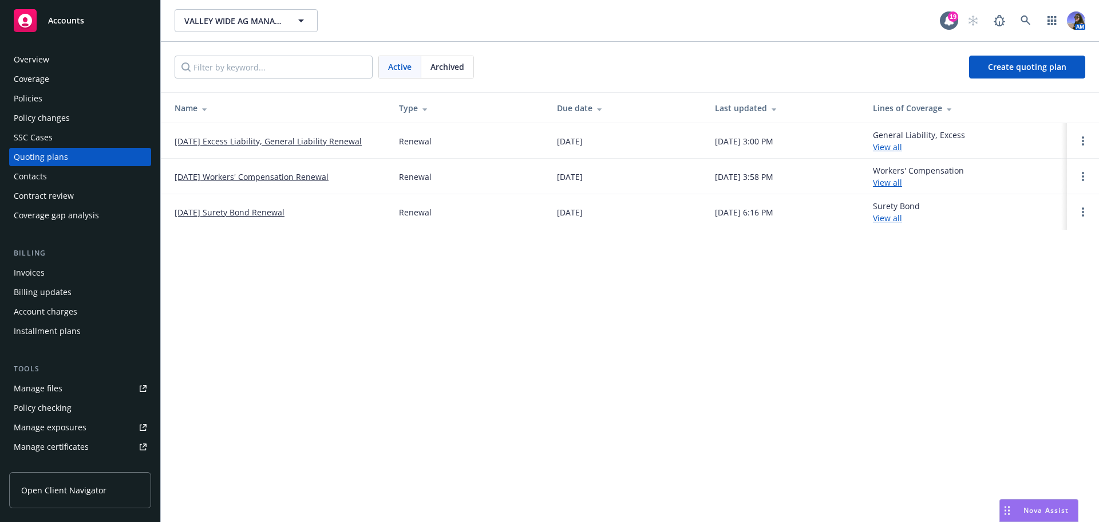
click at [455, 61] on span "Archived" at bounding box center [448, 67] width 34 height 12
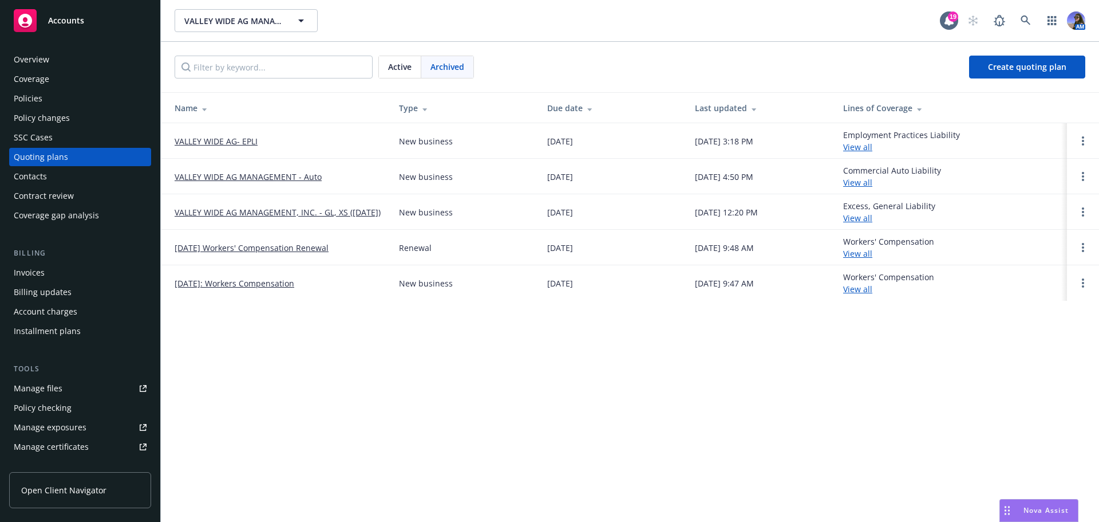
click at [260, 285] on link "[DATE]: Workers Compensation" at bounding box center [235, 283] width 120 height 12
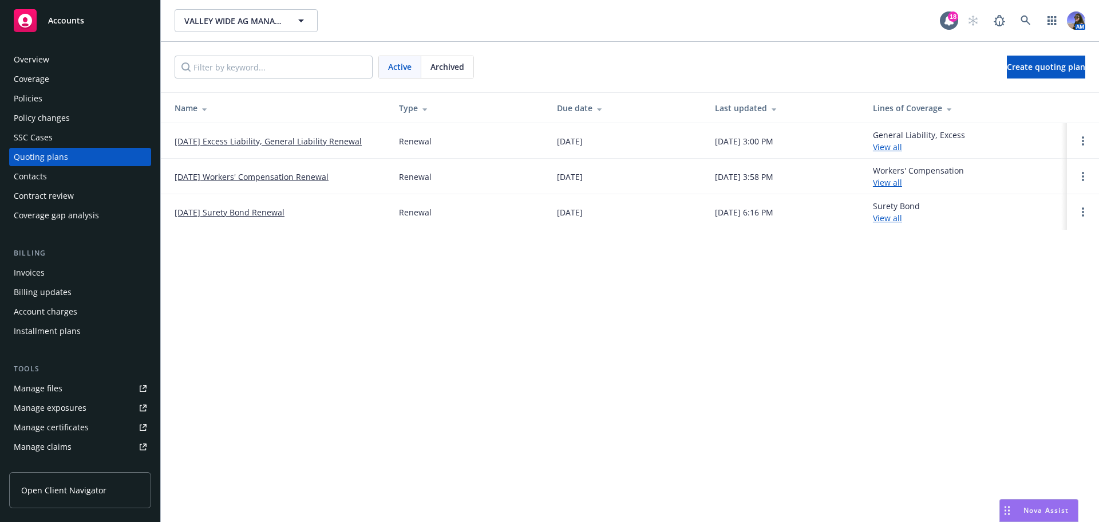
click at [457, 66] on span "Archived" at bounding box center [448, 67] width 34 height 12
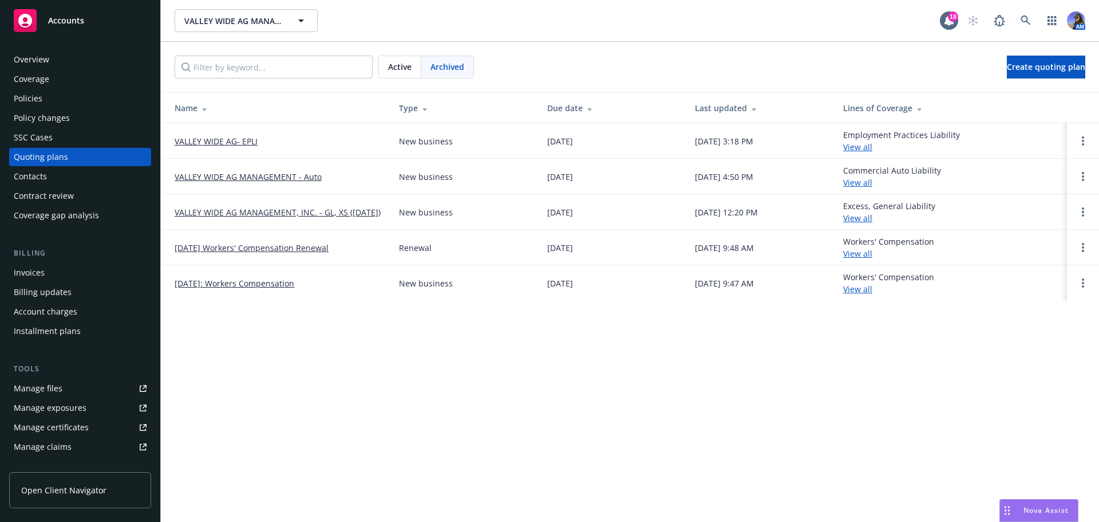
click at [308, 250] on link "12/05/24 Workers' Compensation Renewal" at bounding box center [252, 248] width 154 height 12
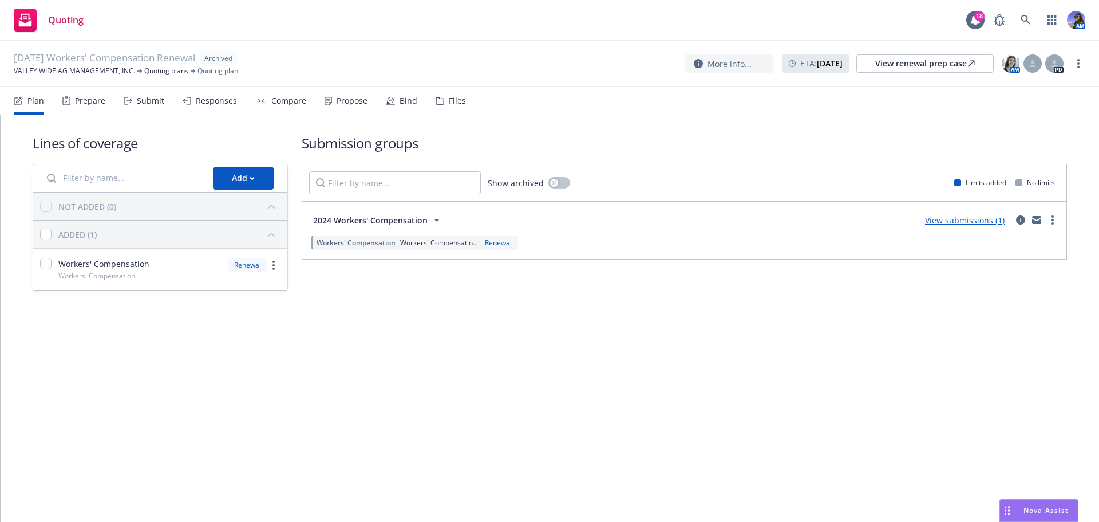
click at [445, 108] on div "Files" at bounding box center [451, 100] width 30 height 27
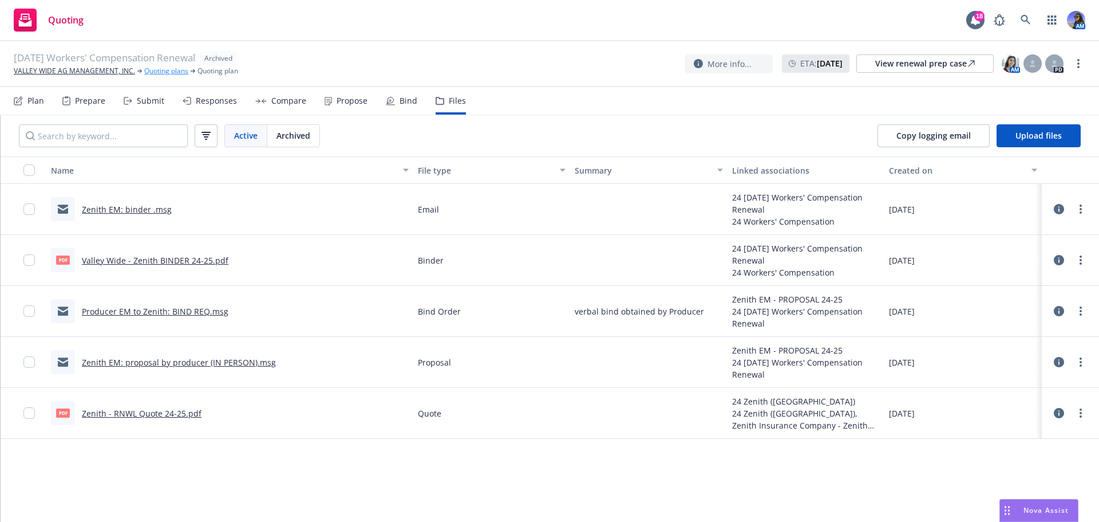
click at [181, 73] on link "Quoting plans" at bounding box center [166, 71] width 44 height 10
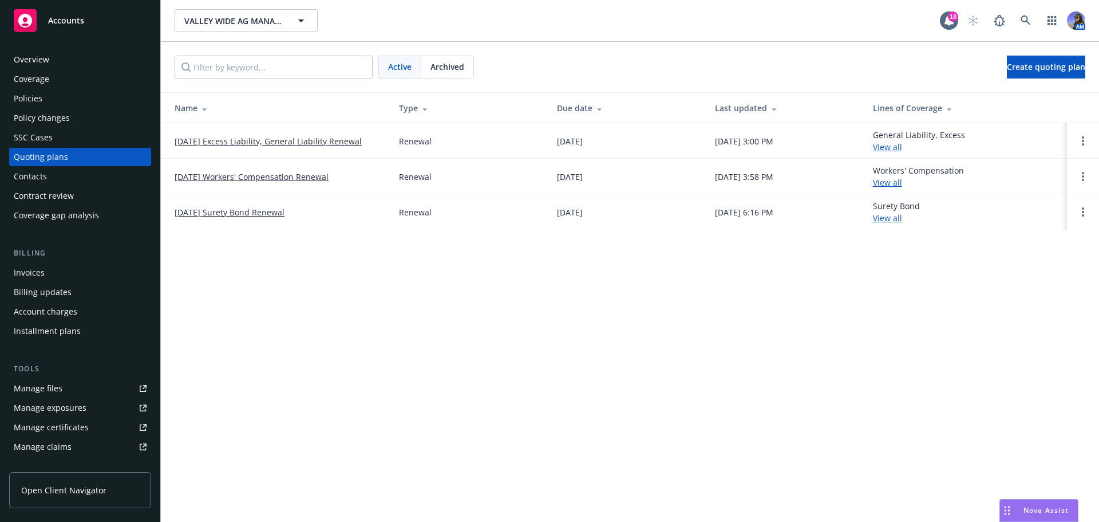
click at [453, 61] on span "Archived" at bounding box center [448, 67] width 34 height 12
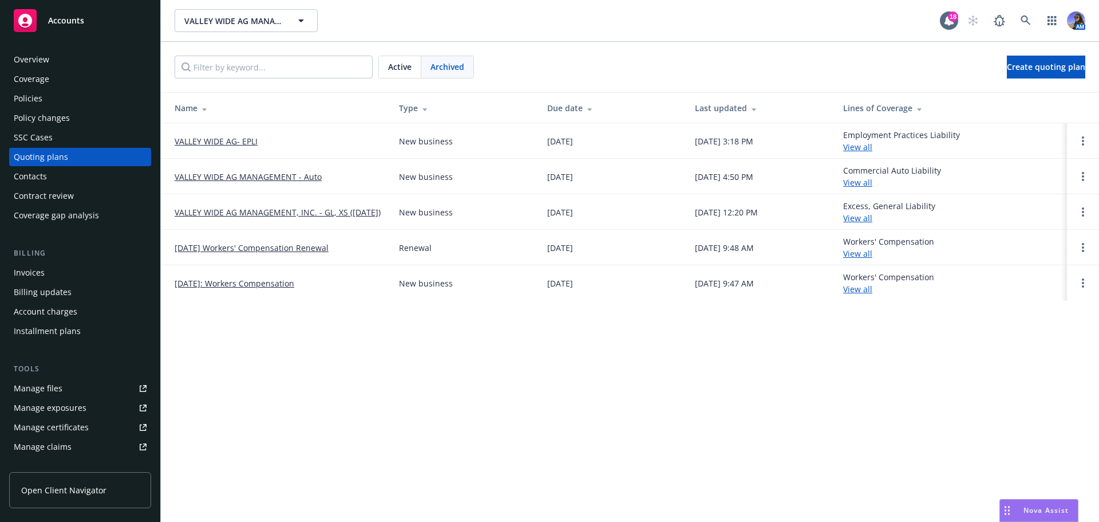
click at [260, 280] on link "12/05/2024: Workers Compensation" at bounding box center [235, 283] width 120 height 12
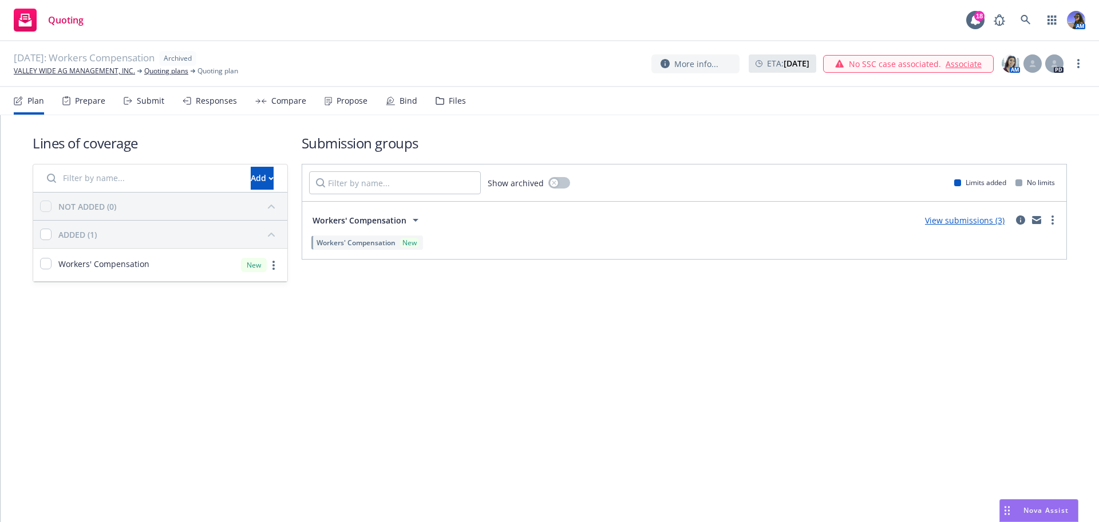
click at [429, 110] on div "Plan Prepare Submit Responses Compare Propose Bind Files" at bounding box center [240, 100] width 452 height 27
click at [449, 92] on div "Files" at bounding box center [451, 100] width 30 height 27
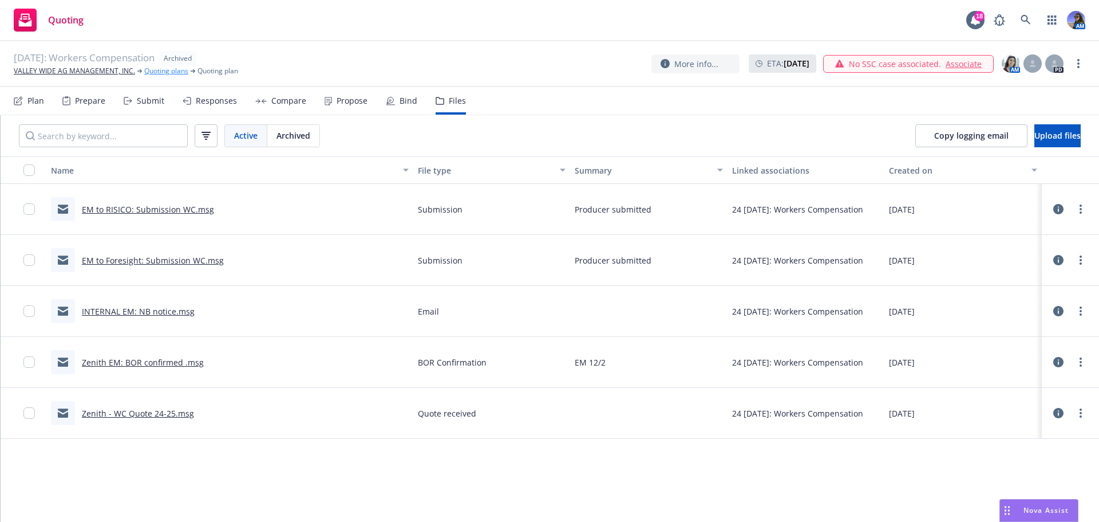
click at [155, 74] on link "Quoting plans" at bounding box center [166, 71] width 44 height 10
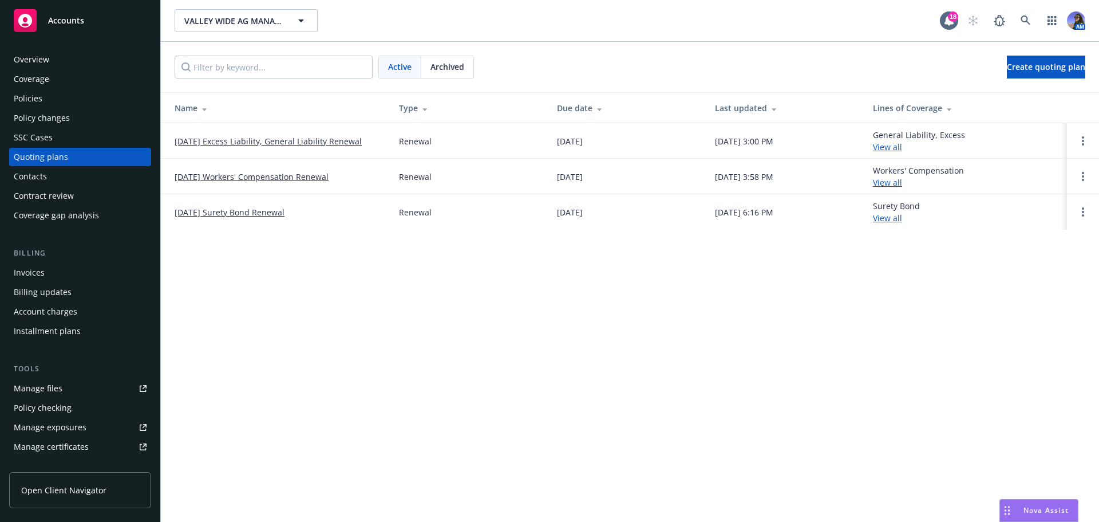
click at [234, 178] on link "[DATE] Workers' Compensation Renewal" at bounding box center [252, 177] width 154 height 12
